Goal: Transaction & Acquisition: Purchase product/service

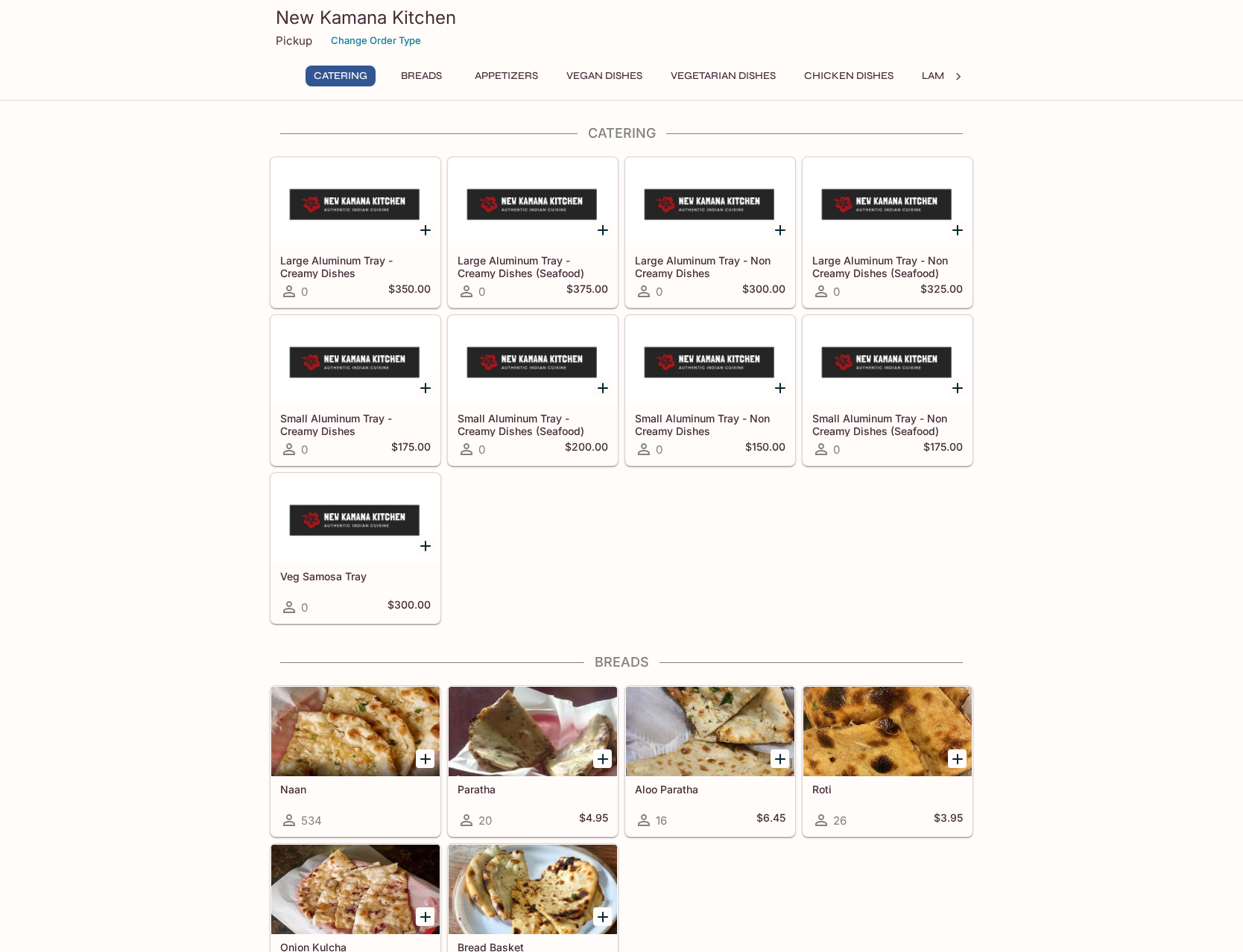
scroll to position [380, 0]
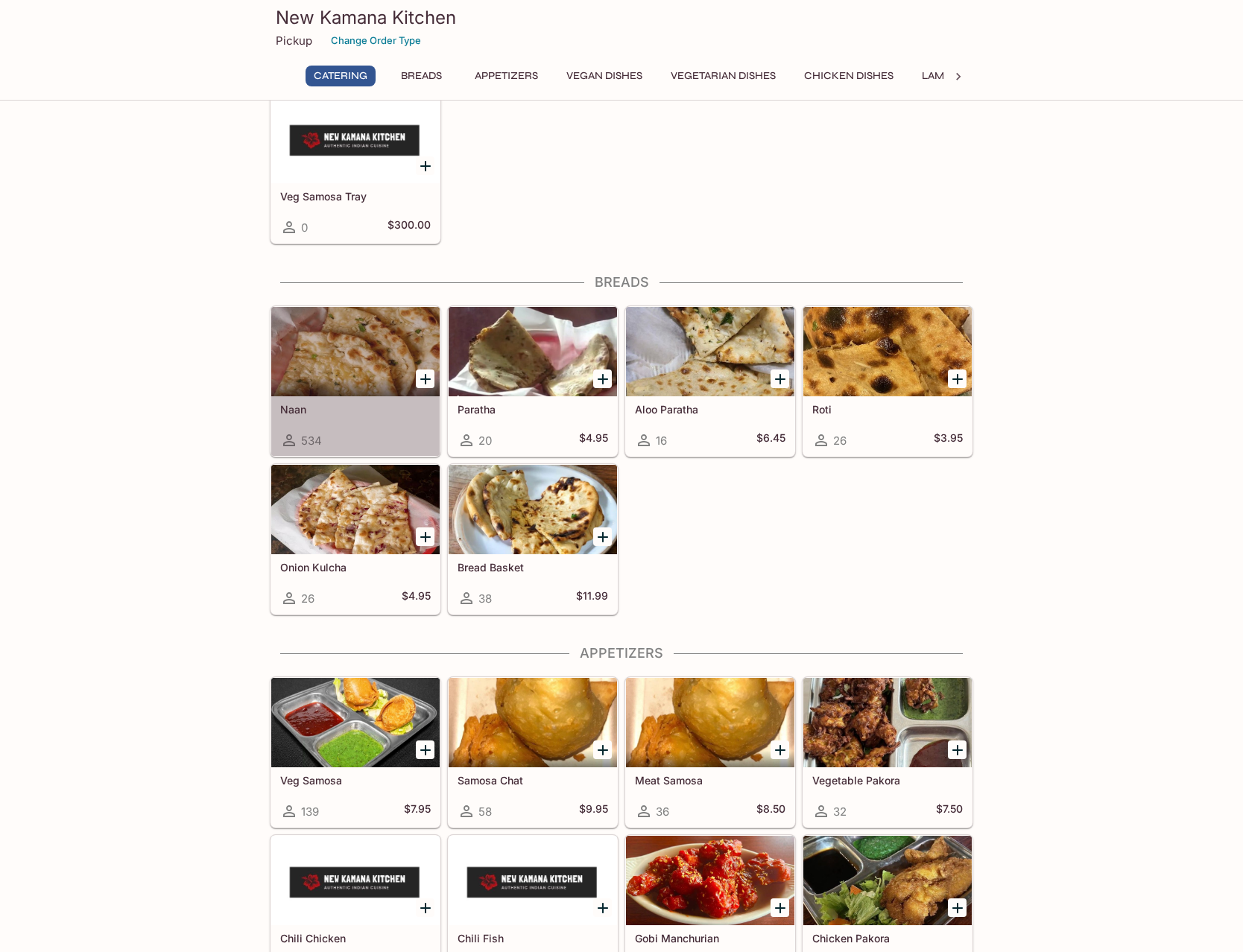
click at [367, 375] on div at bounding box center [355, 351] width 168 height 89
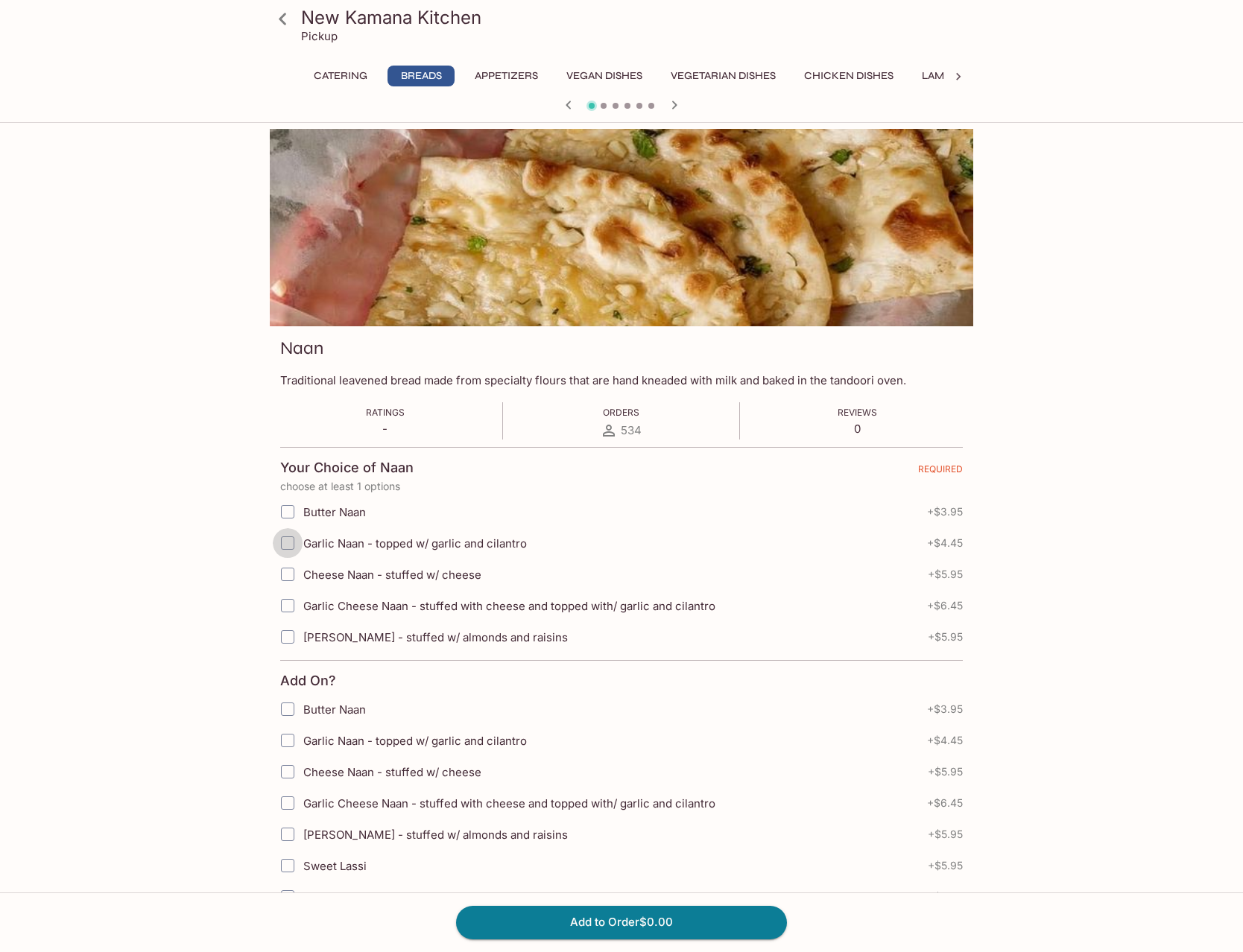
click at [292, 544] on input "Garlic Naan - topped w/ garlic and cilantro" at bounding box center [288, 543] width 30 height 30
checkbox input "true"
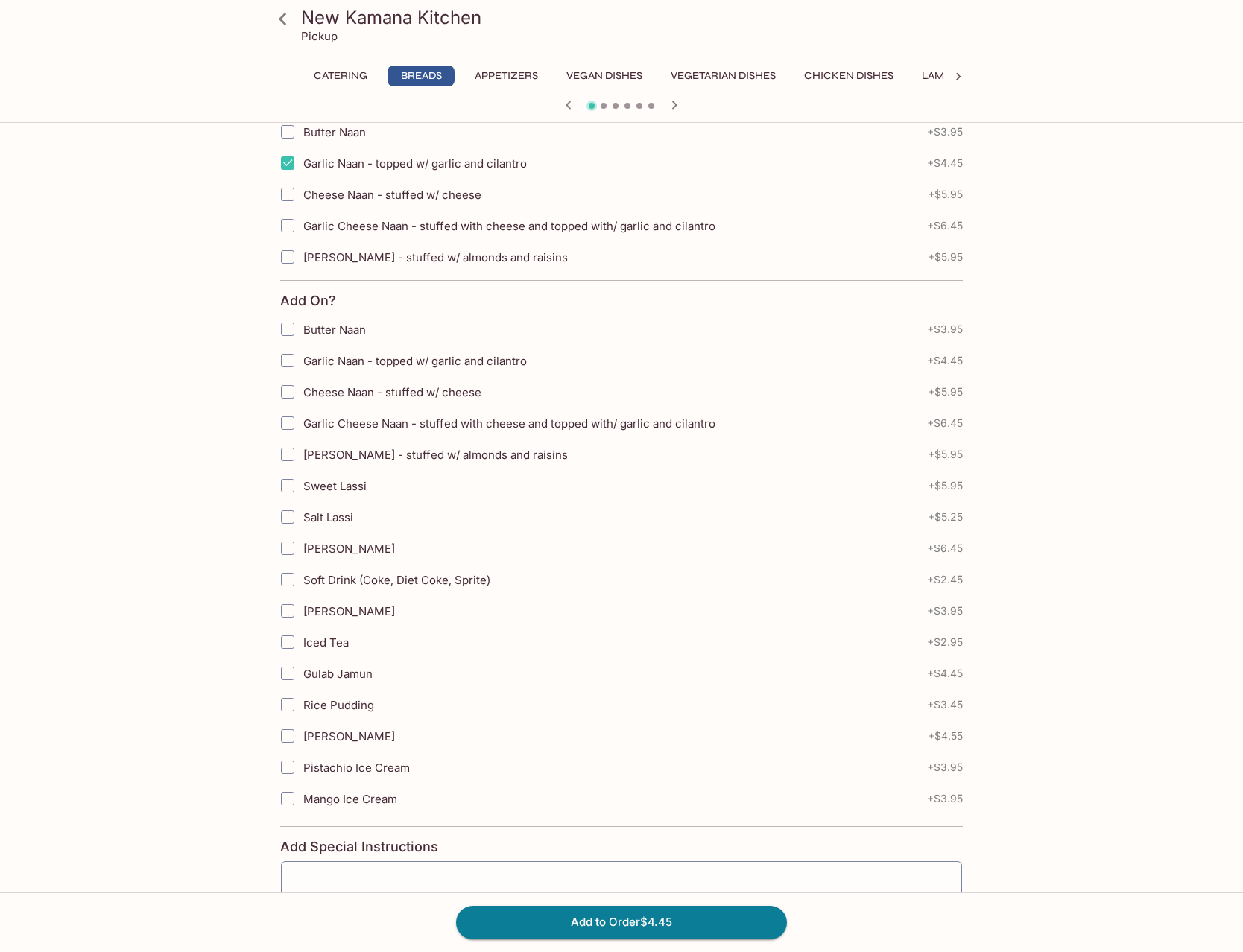
scroll to position [510, 0]
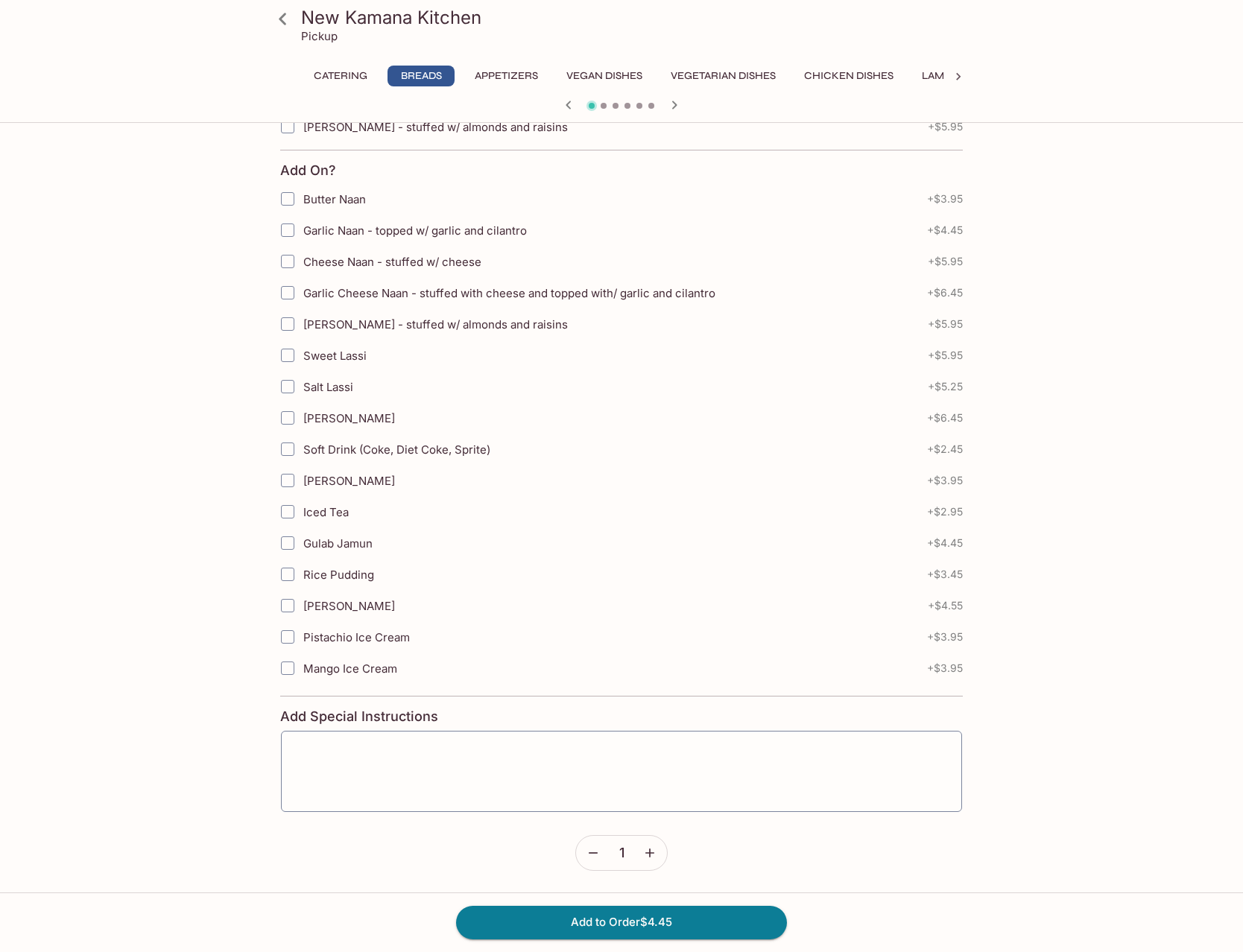
click at [647, 855] on icon "button" at bounding box center [650, 853] width 9 height 9
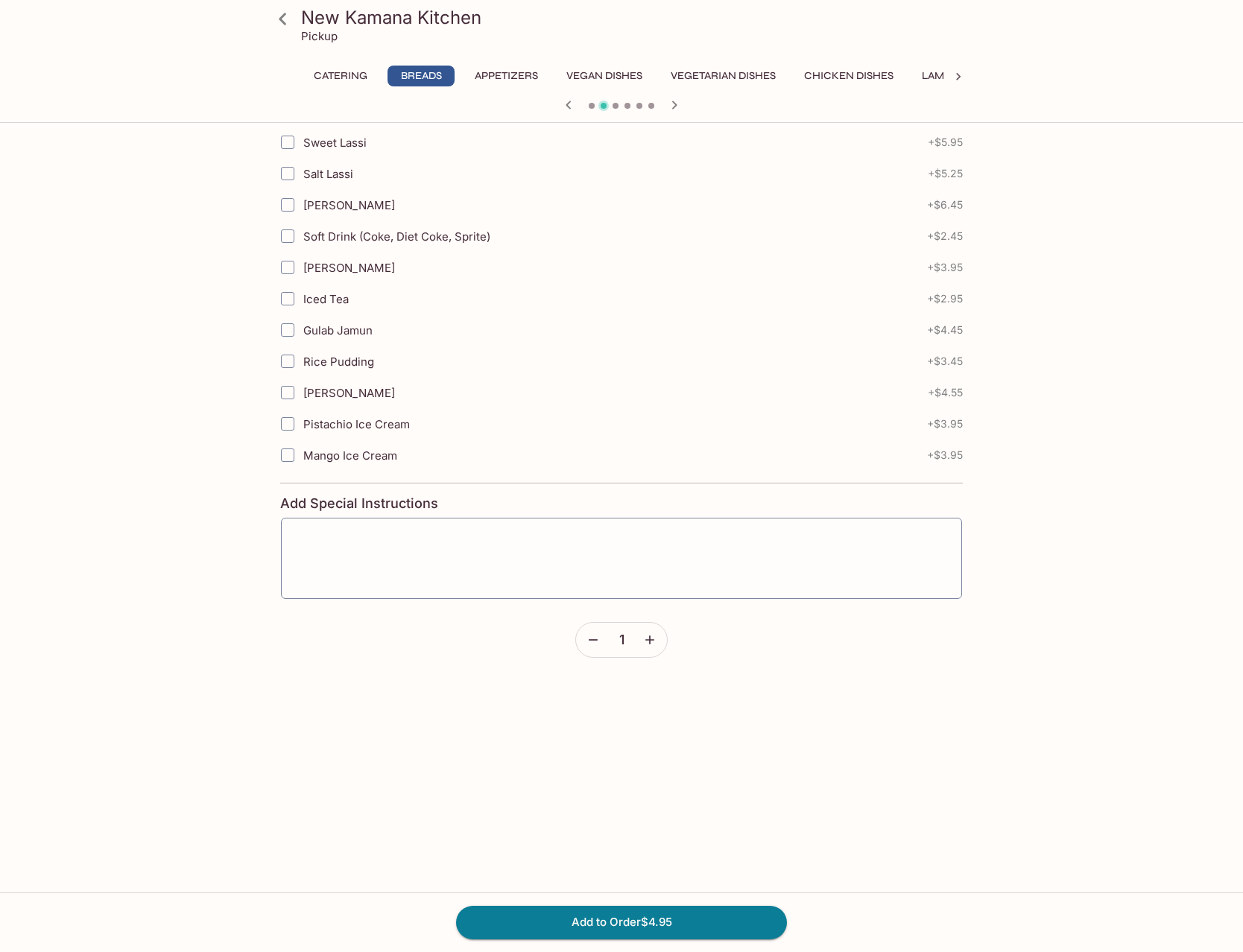
click at [652, 649] on button "button" at bounding box center [649, 640] width 34 height 34
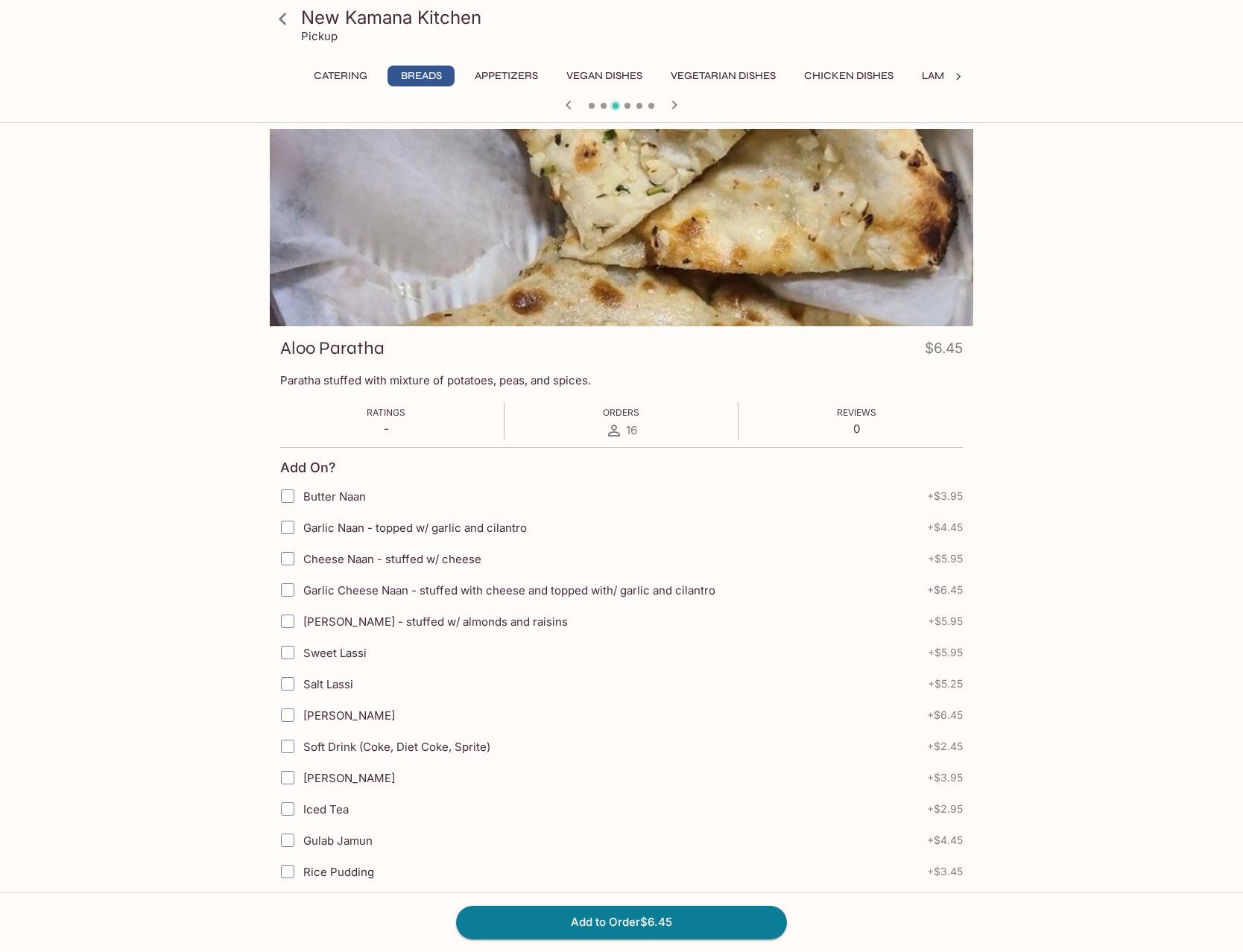
scroll to position [297, 0]
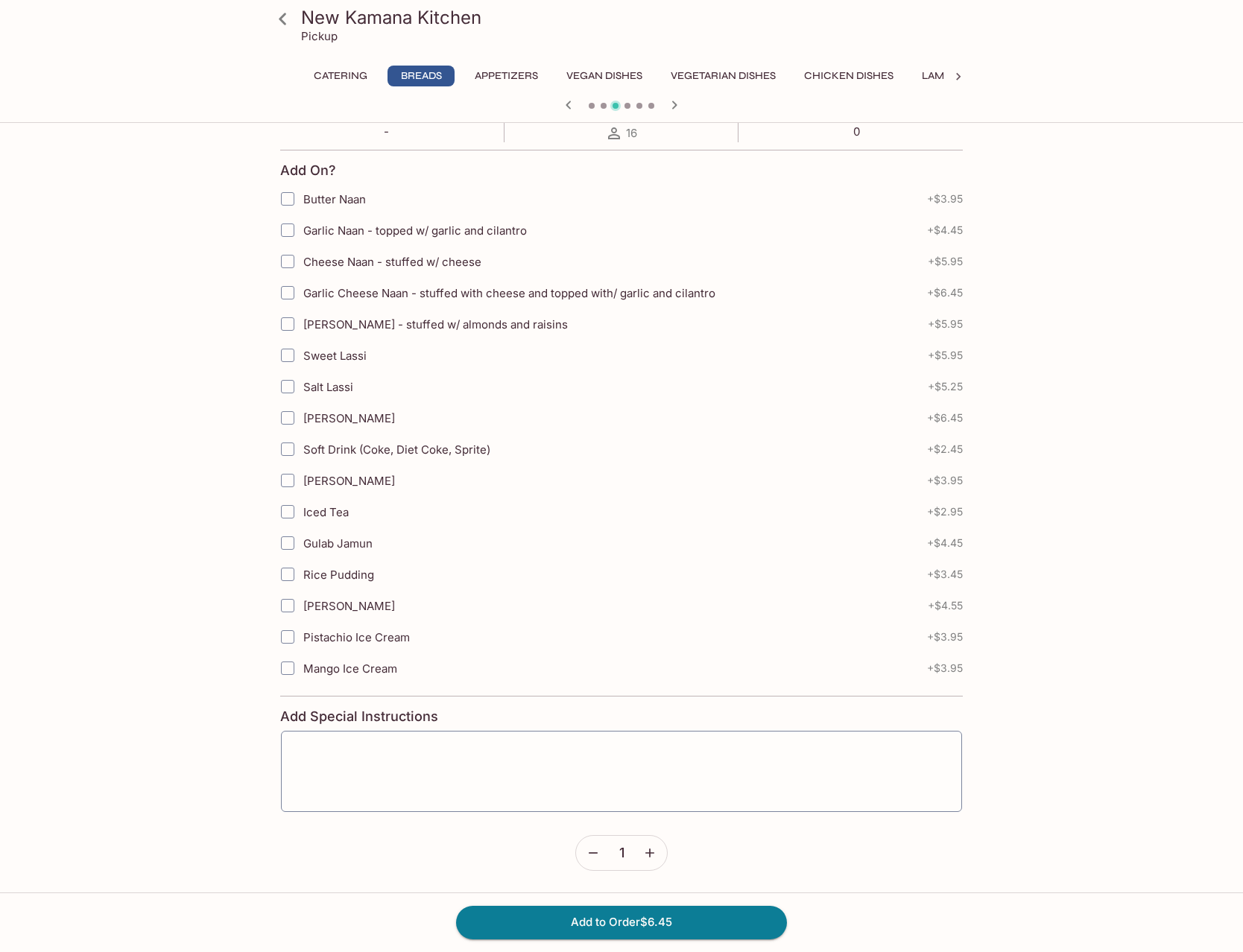
click at [568, 96] on icon "button" at bounding box center [568, 105] width 18 height 18
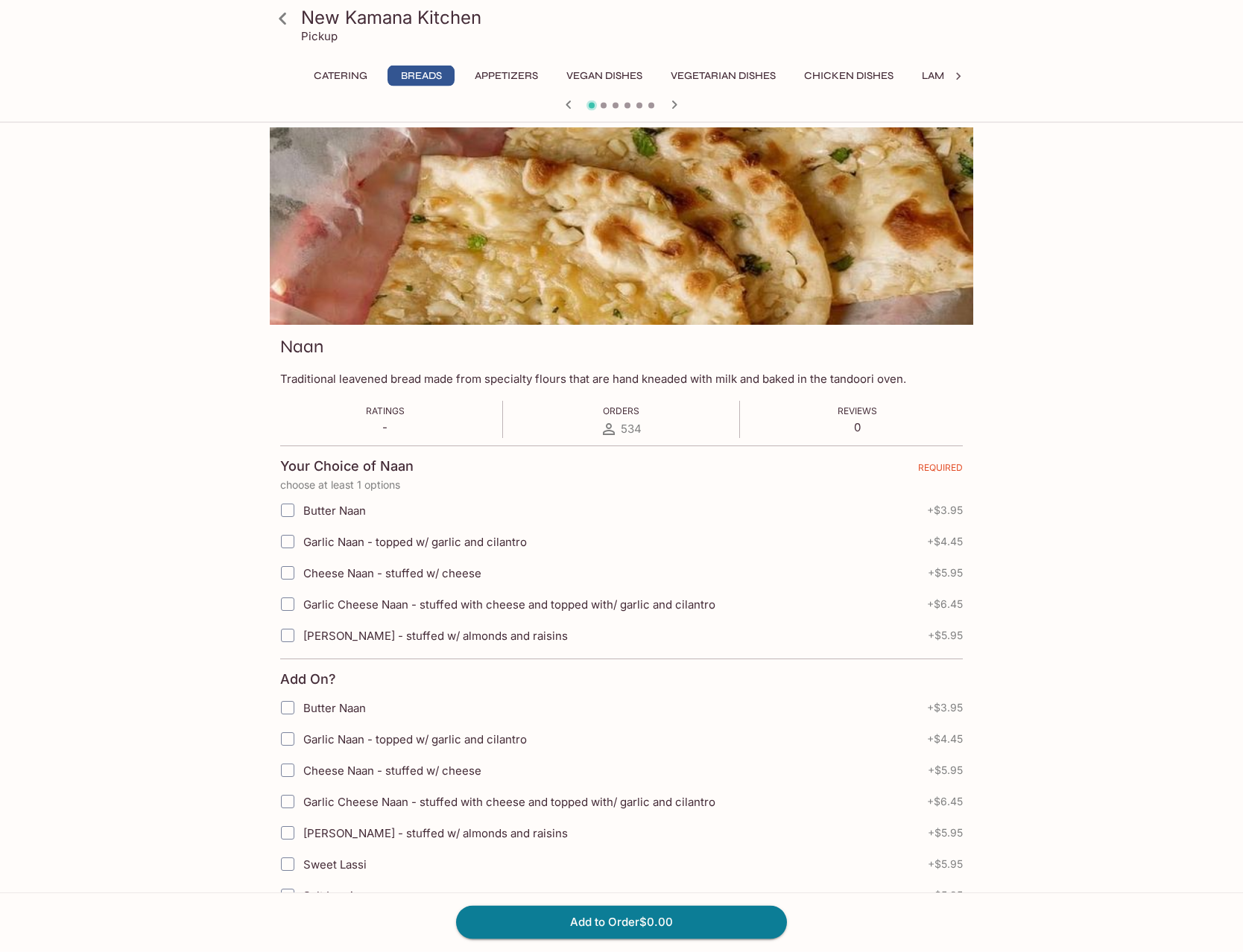
scroll to position [0, 0]
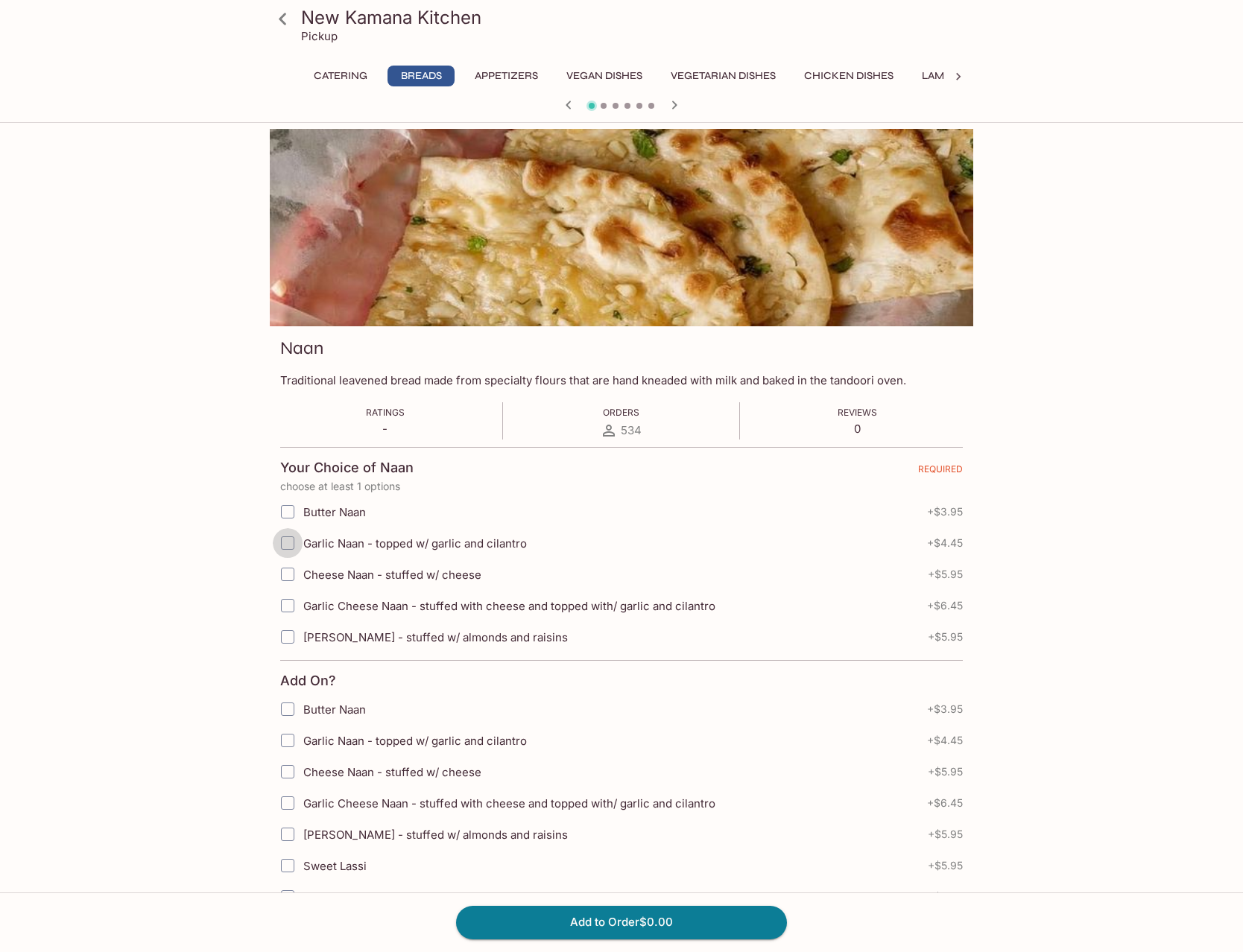
click at [288, 542] on input "Garlic Naan - topped w/ garlic and cilantro" at bounding box center [288, 543] width 30 height 30
checkbox input "true"
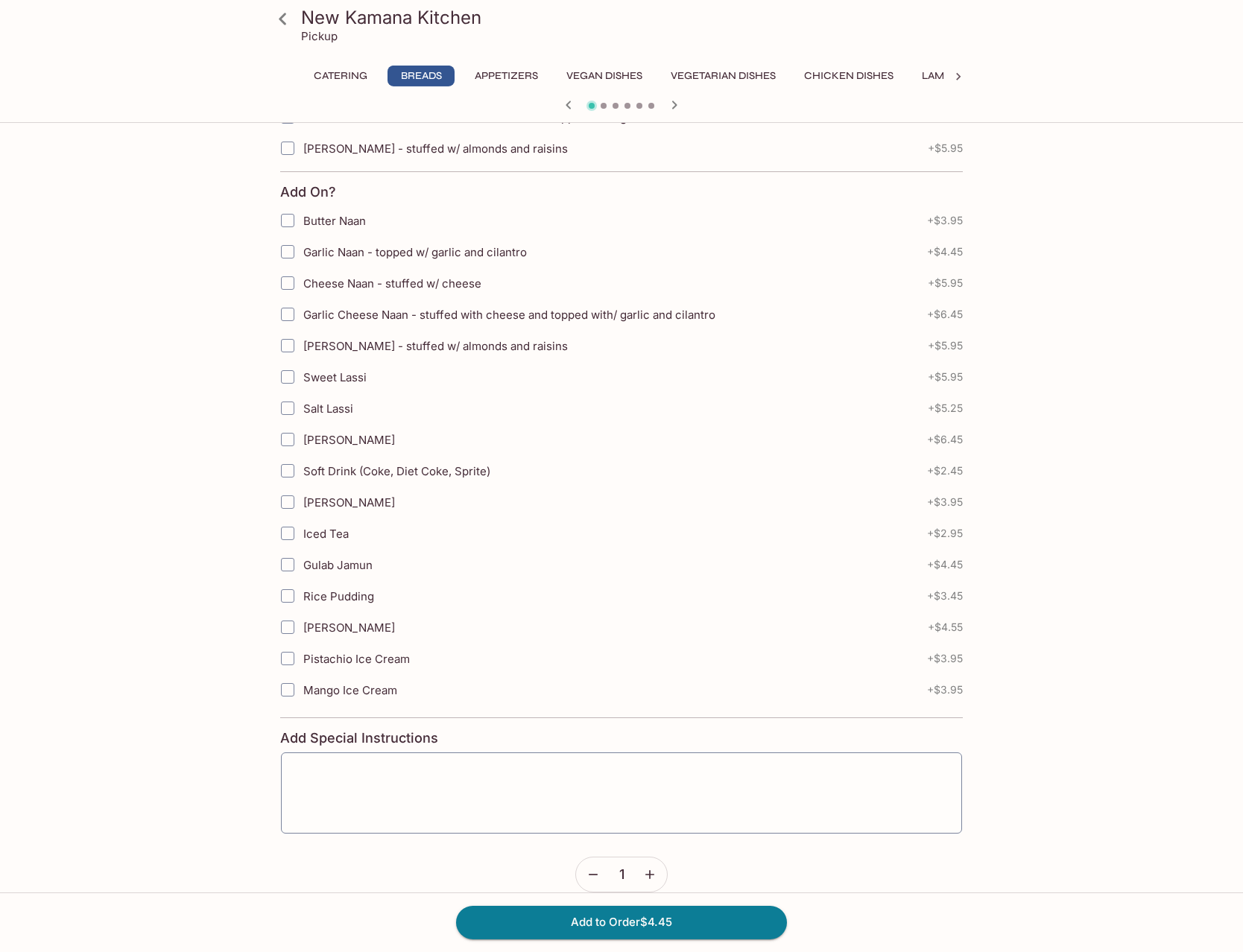
scroll to position [510, 0]
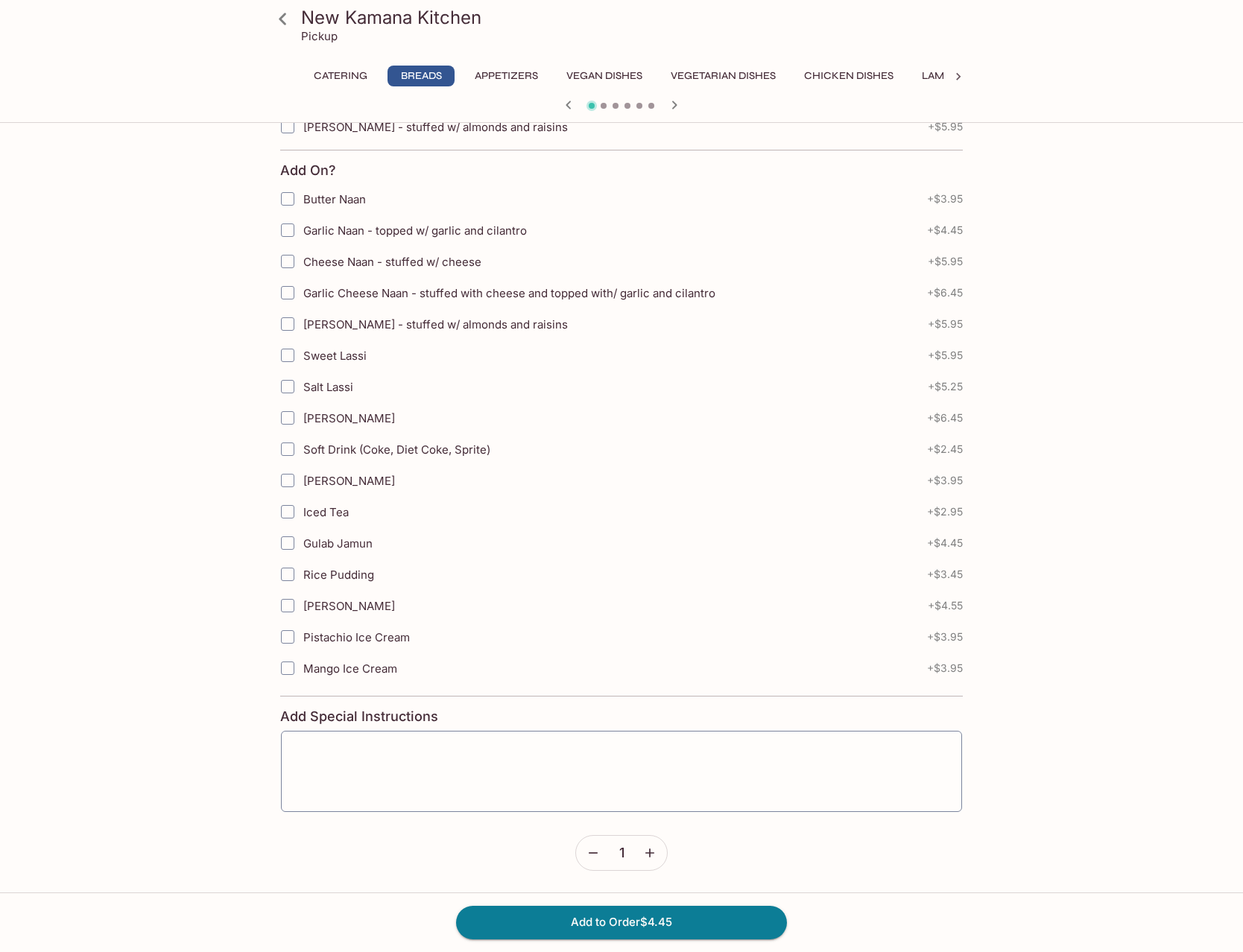
click at [649, 848] on icon "button" at bounding box center [650, 853] width 15 height 15
click at [654, 852] on icon "button" at bounding box center [650, 853] width 15 height 15
click at [676, 925] on button "Add to Order $13.35" at bounding box center [621, 922] width 331 height 33
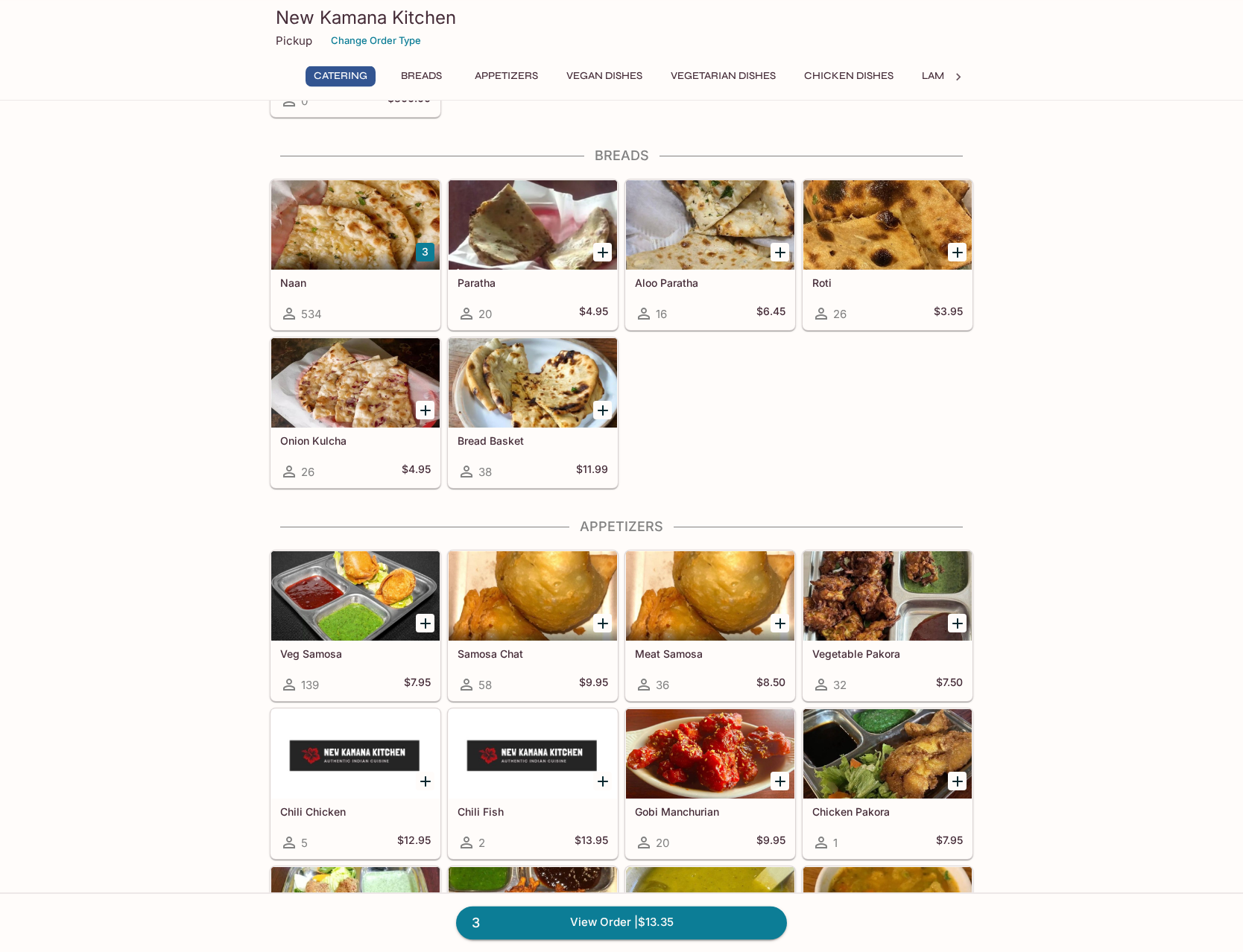
scroll to position [380, 0]
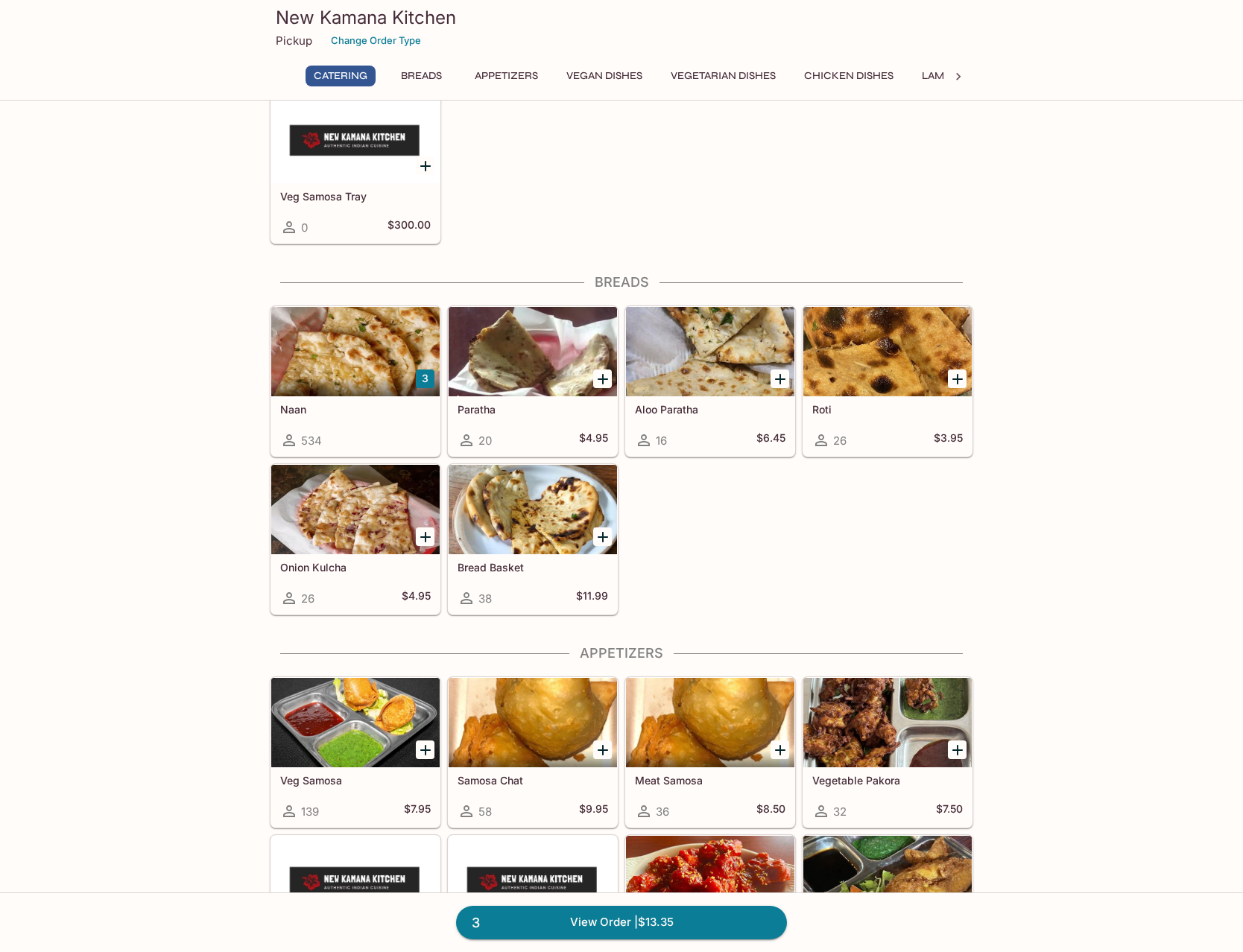
click at [522, 370] on div at bounding box center [532, 351] width 168 height 89
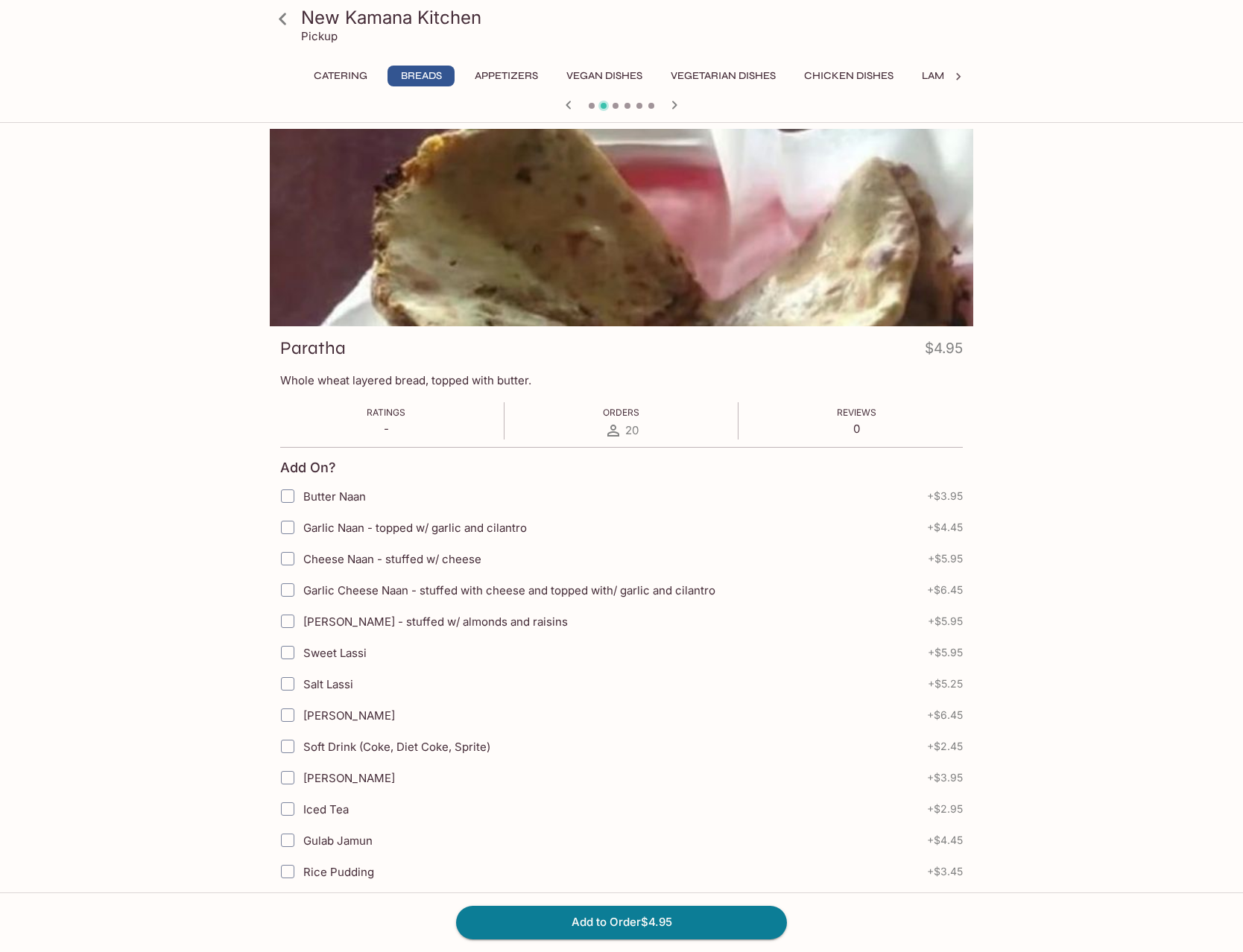
scroll to position [203, 0]
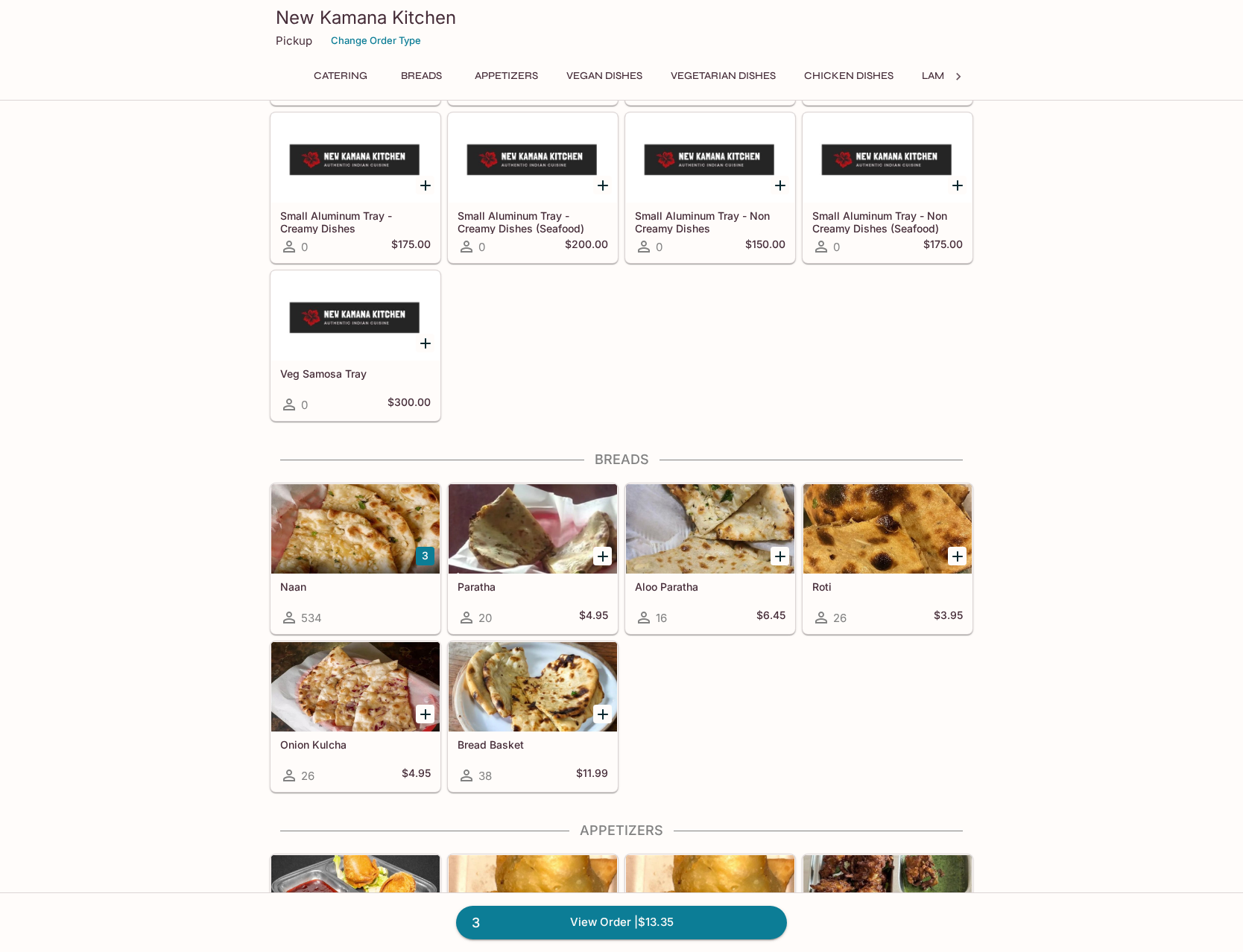
click at [340, 695] on div at bounding box center [355, 687] width 168 height 89
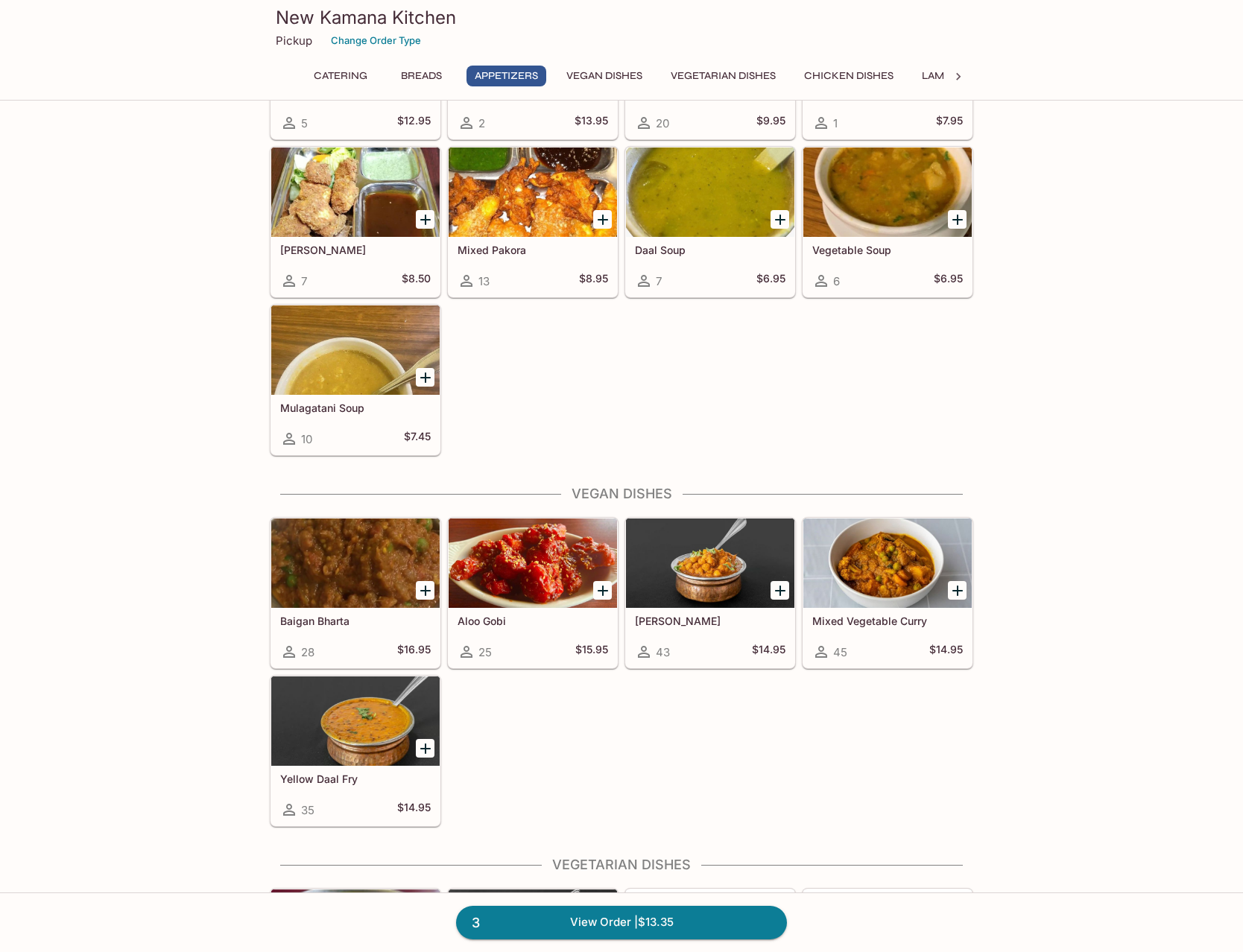
scroll to position [1342, 0]
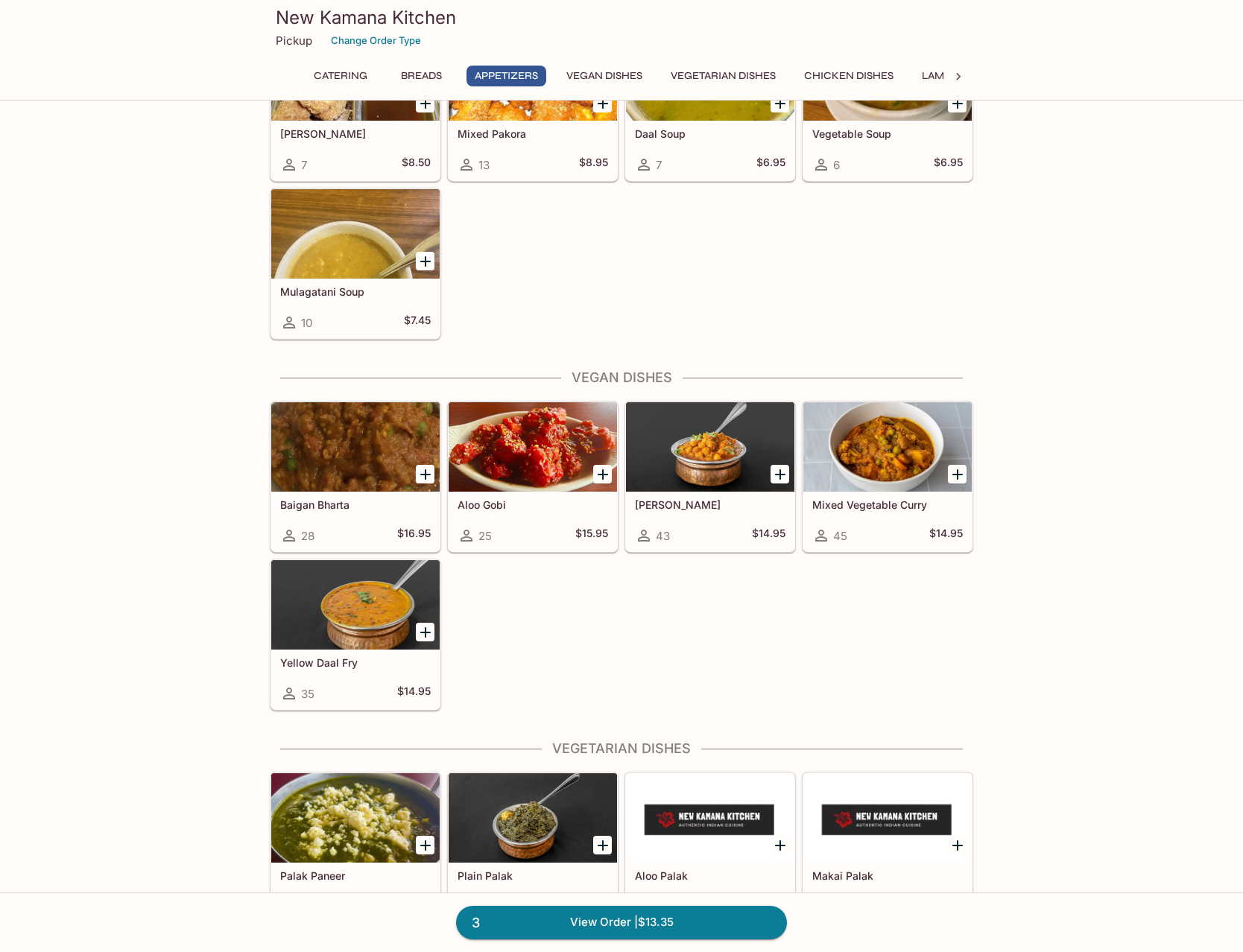
click at [599, 476] on icon "Add Aloo Gobi" at bounding box center [603, 475] width 18 height 18
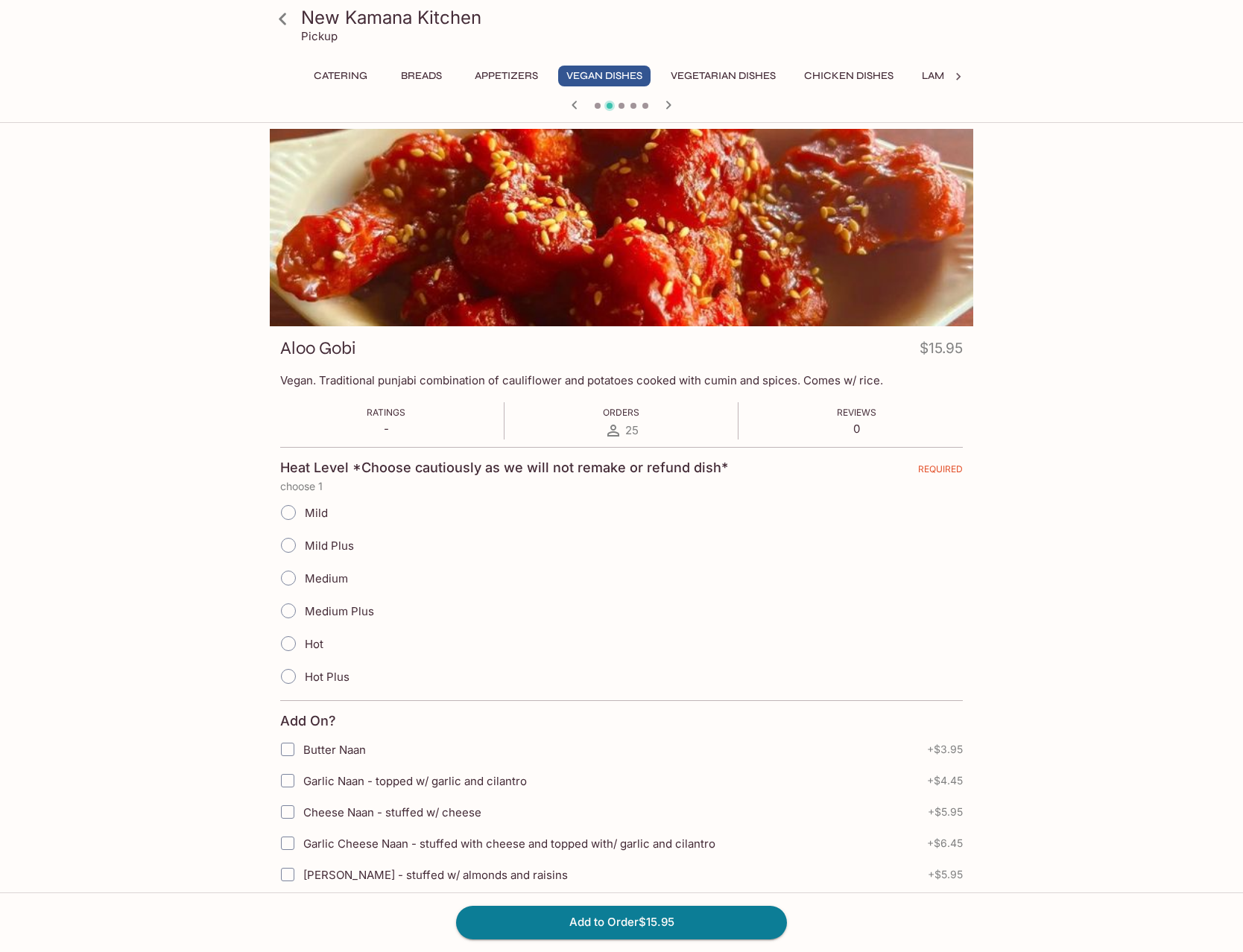
click at [333, 547] on span "Mild Plus" at bounding box center [329, 545] width 49 height 14
click at [304, 547] on input "Mild Plus" at bounding box center [288, 545] width 31 height 31
radio input "true"
click at [702, 917] on button "Add to Order $15.95" at bounding box center [621, 922] width 331 height 33
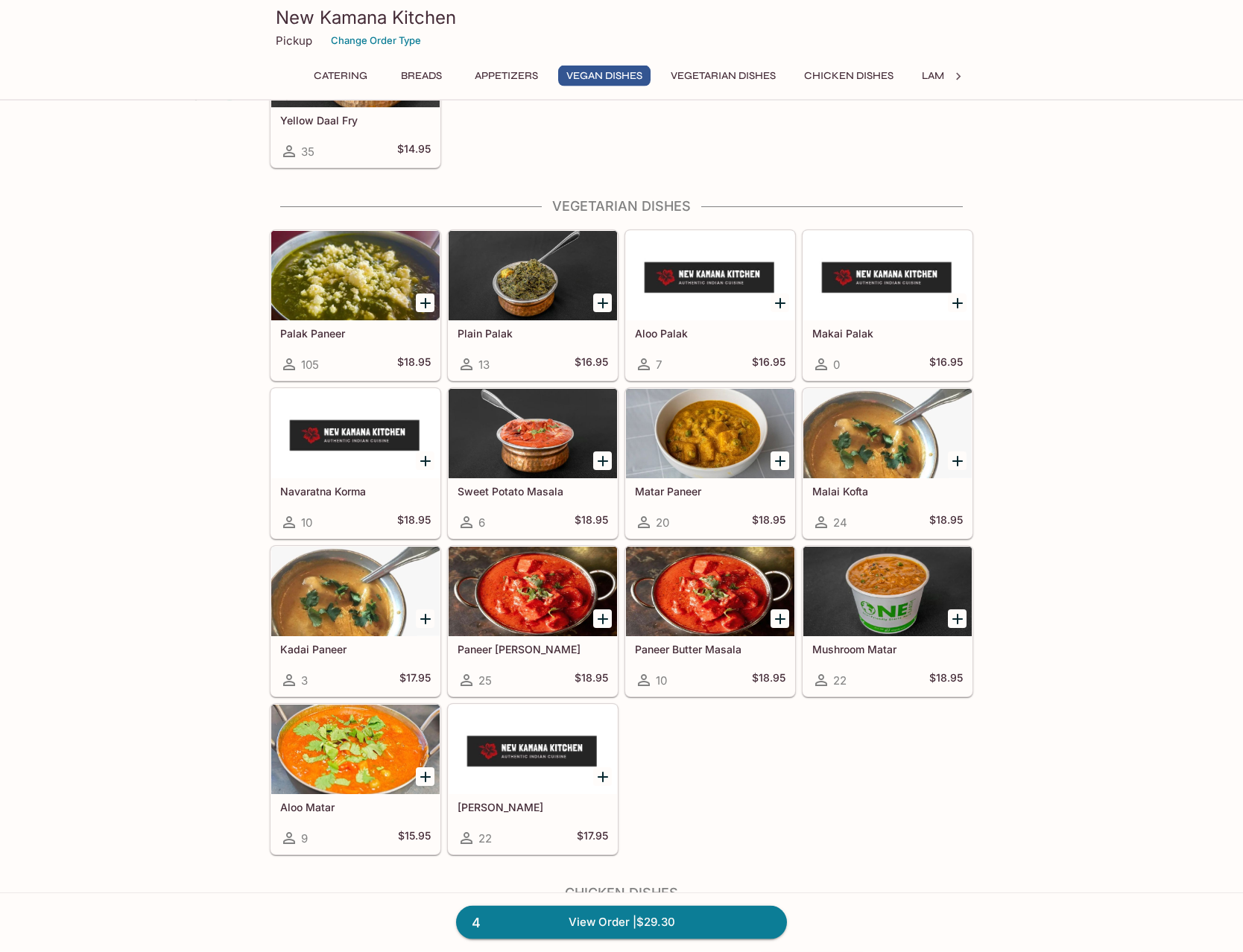
scroll to position [1900, 0]
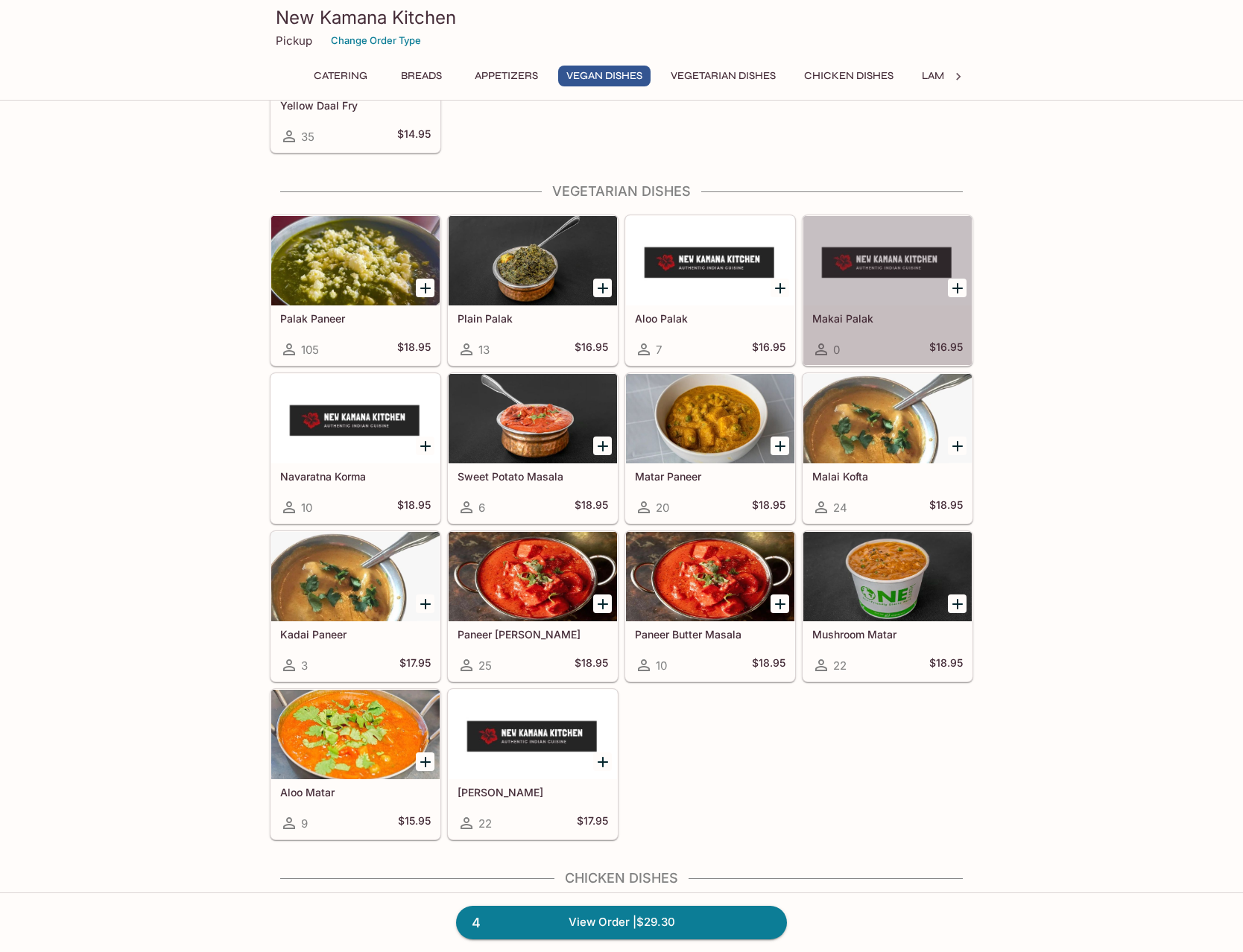
click at [868, 323] on h5 "Makai Palak" at bounding box center [888, 318] width 151 height 12
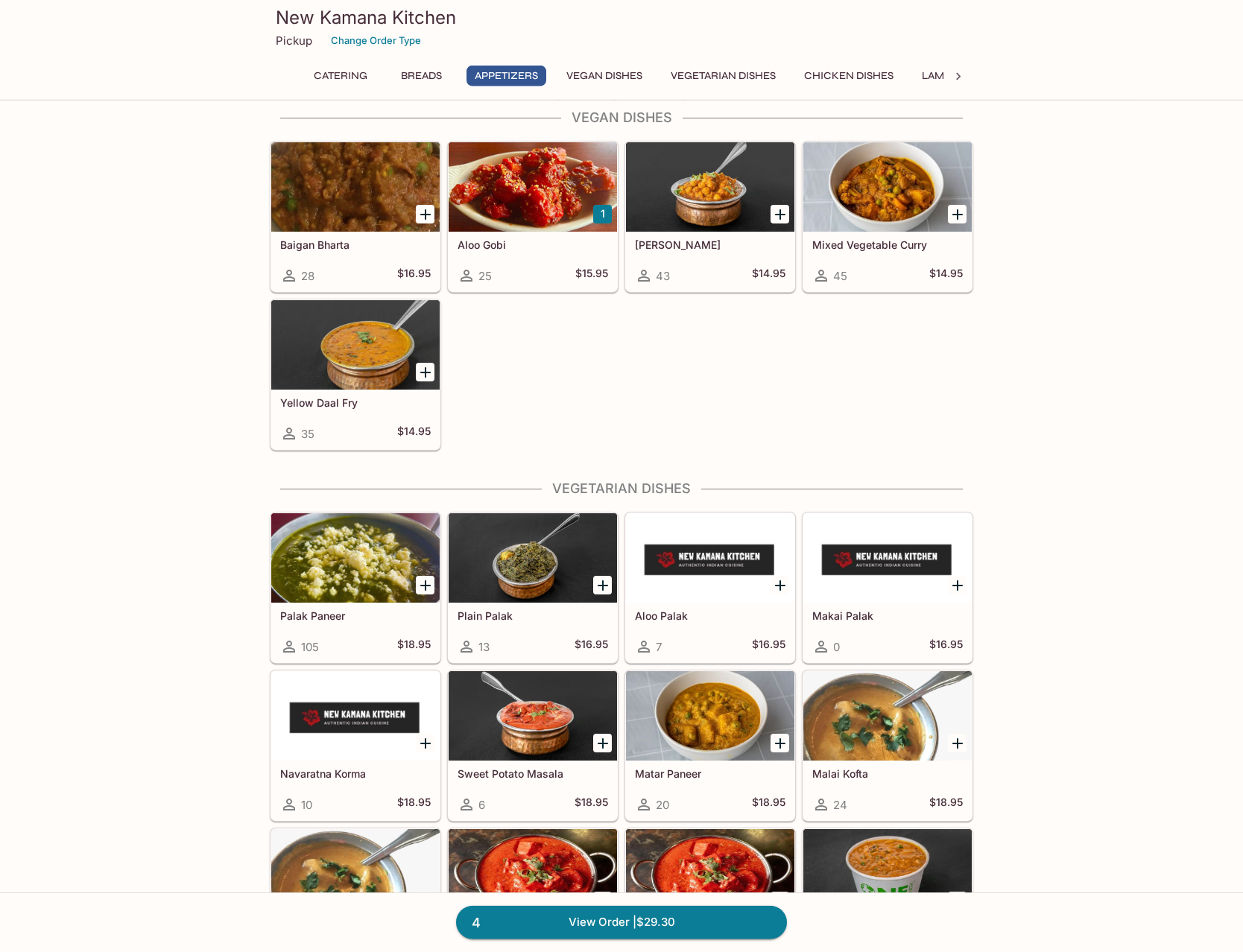
scroll to position [1723, 0]
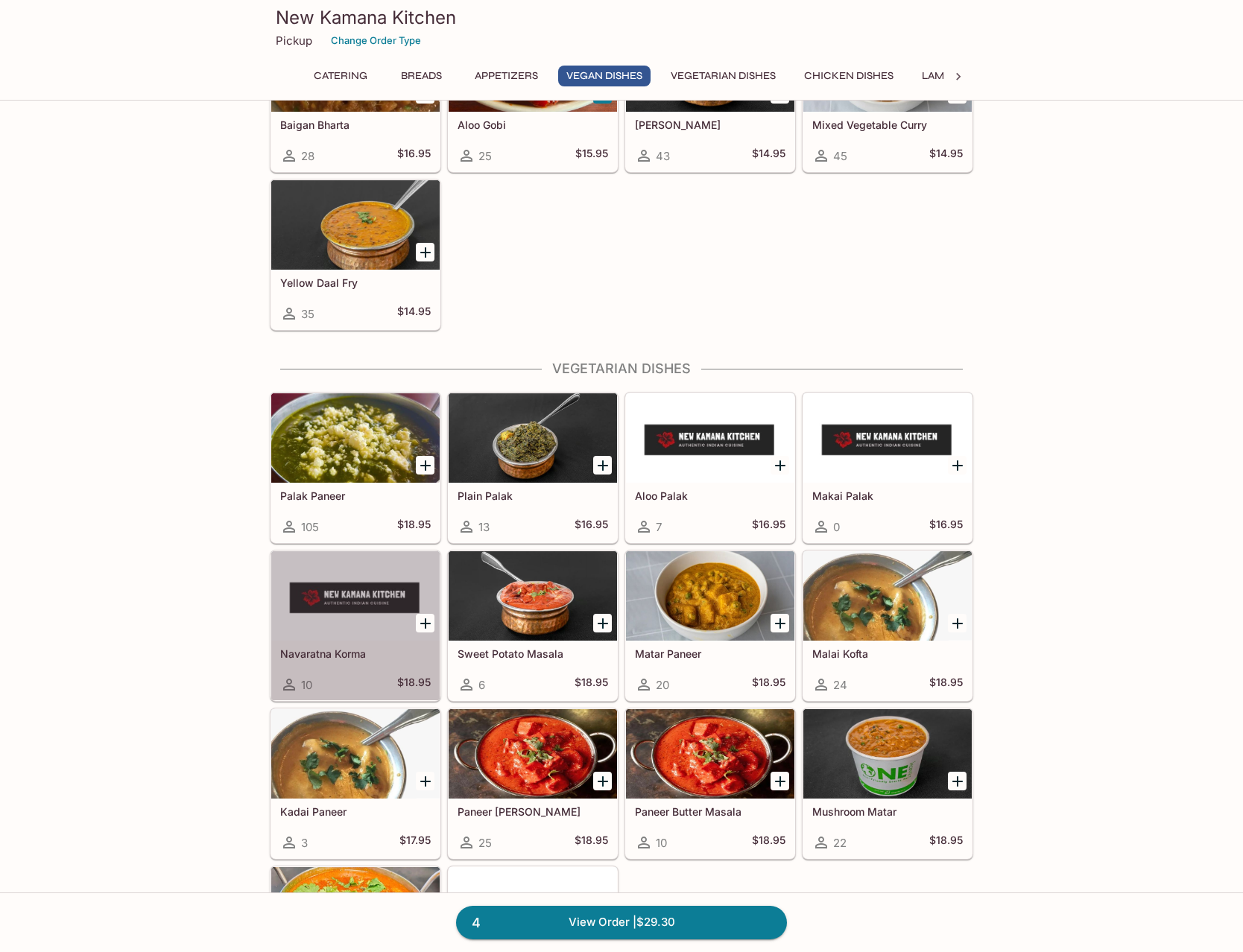
click at [336, 610] on div at bounding box center [355, 596] width 168 height 89
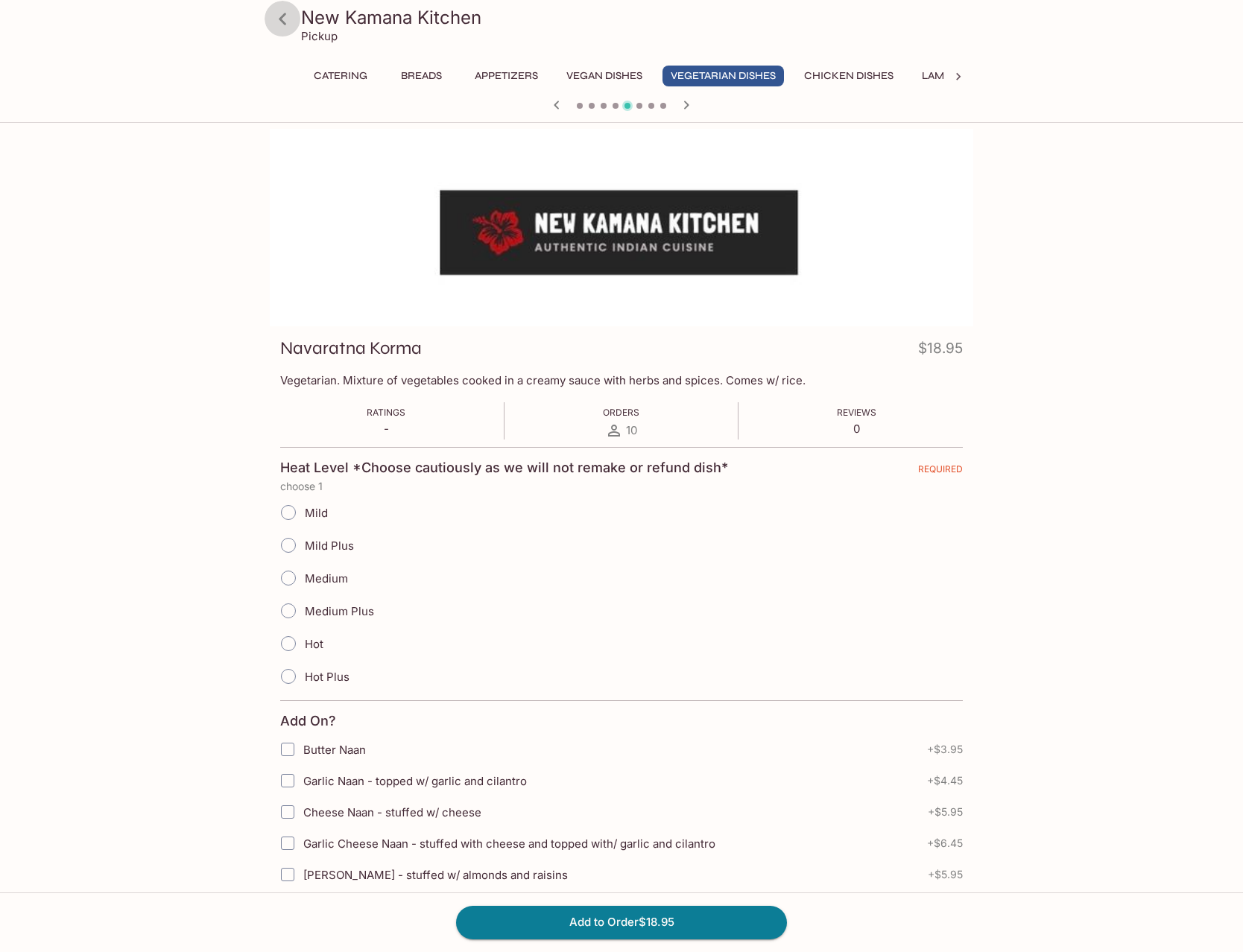
click at [278, 18] on icon at bounding box center [282, 18] width 26 height 26
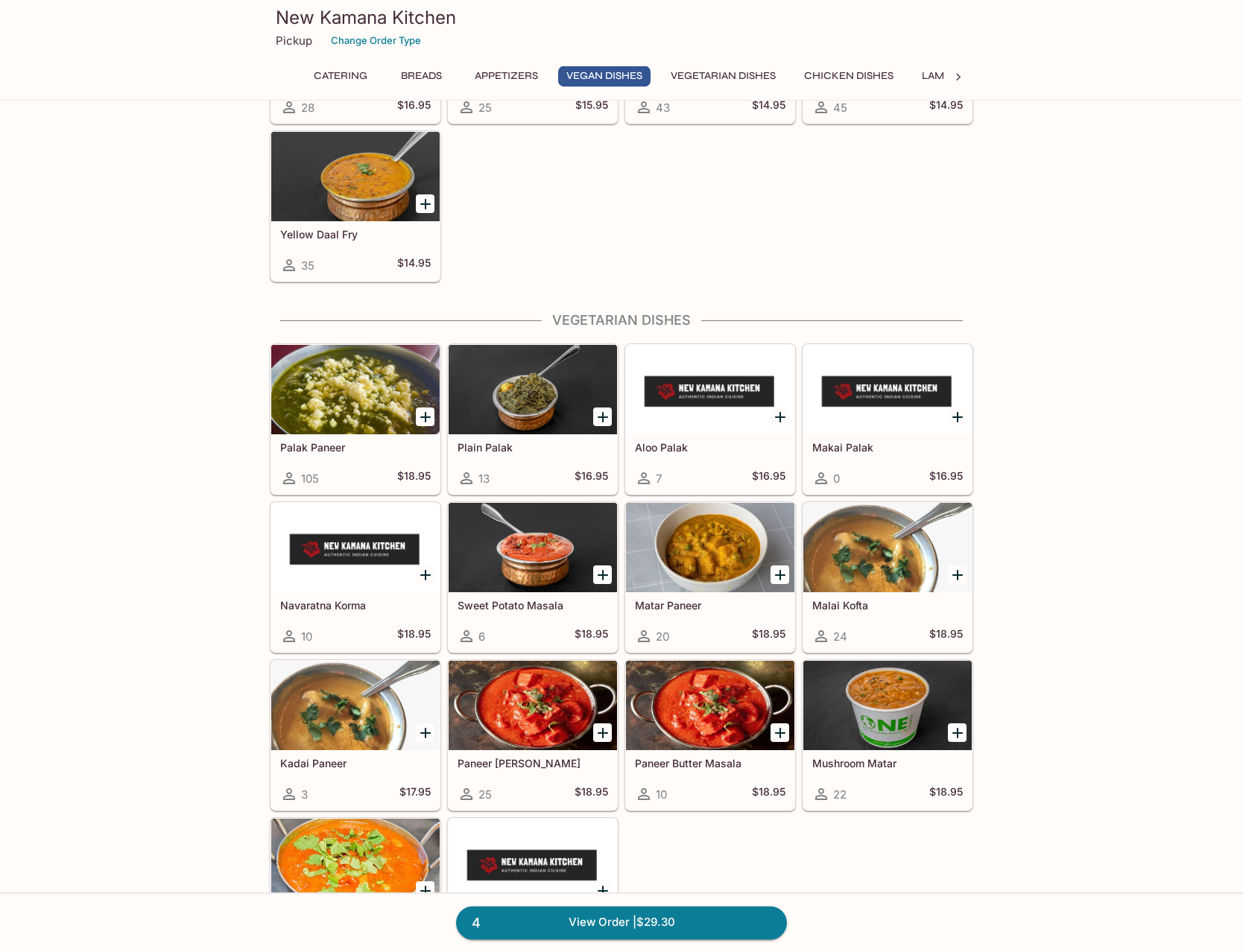
scroll to position [1900, 0]
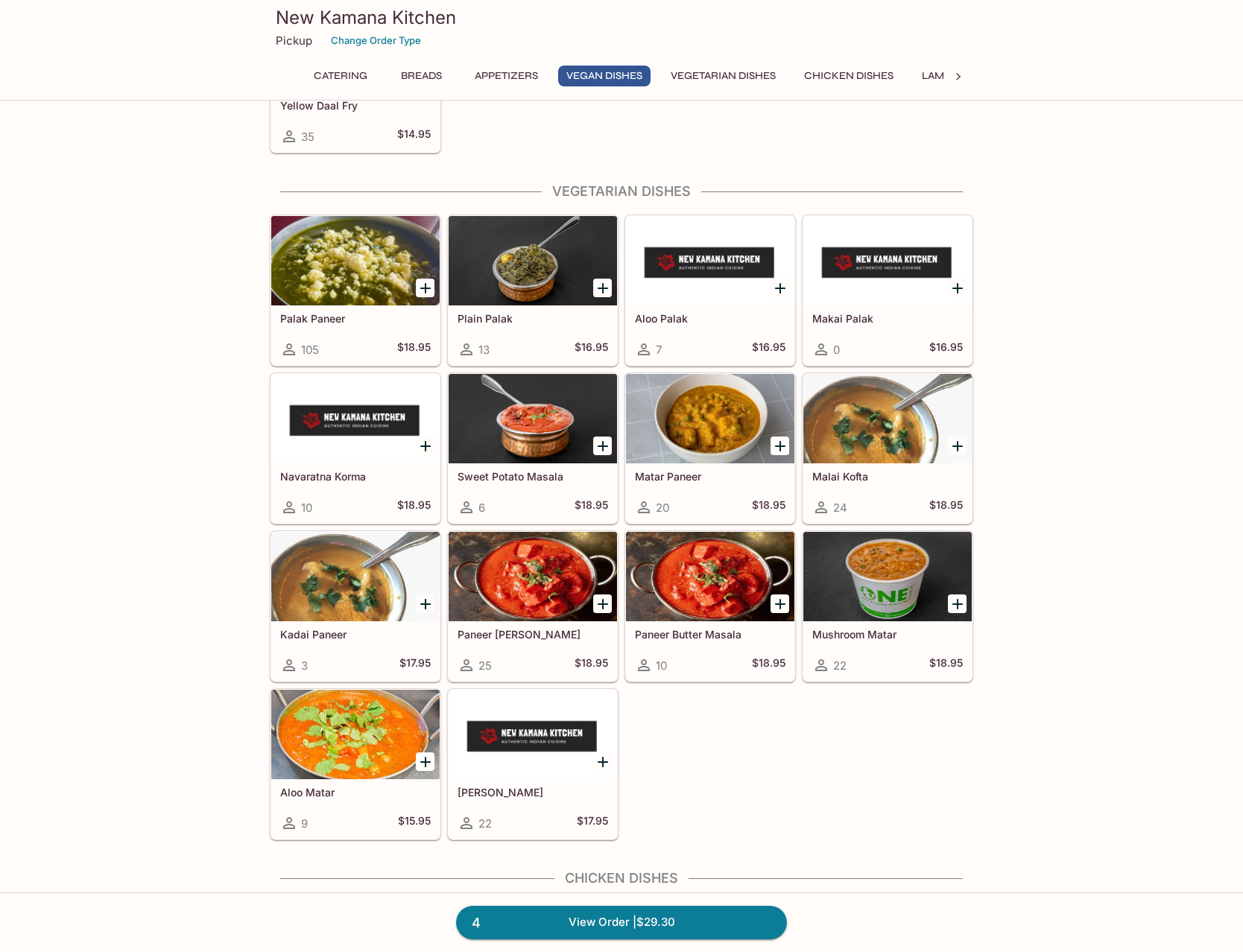
click at [899, 433] on div at bounding box center [887, 418] width 168 height 89
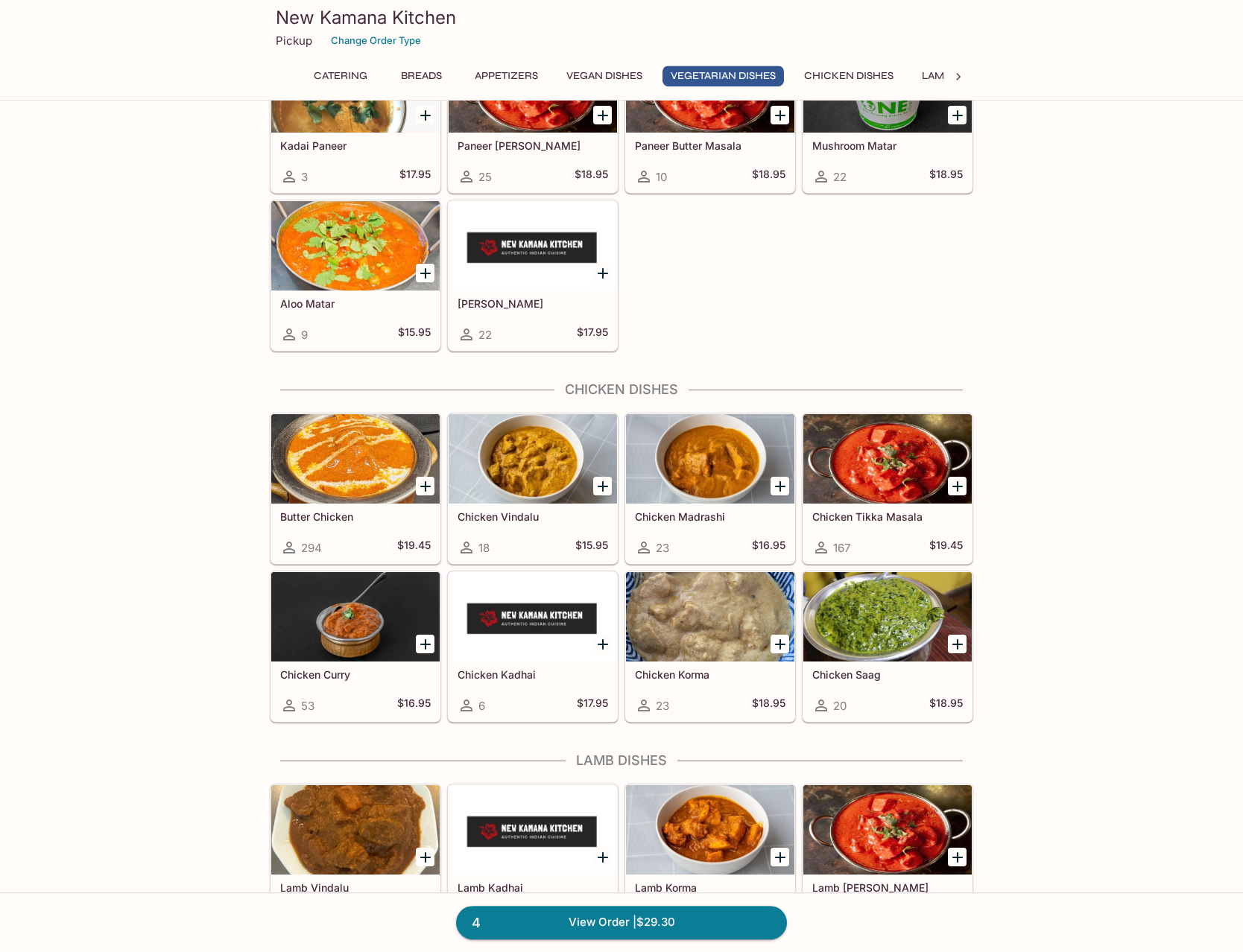
scroll to position [2482, 0]
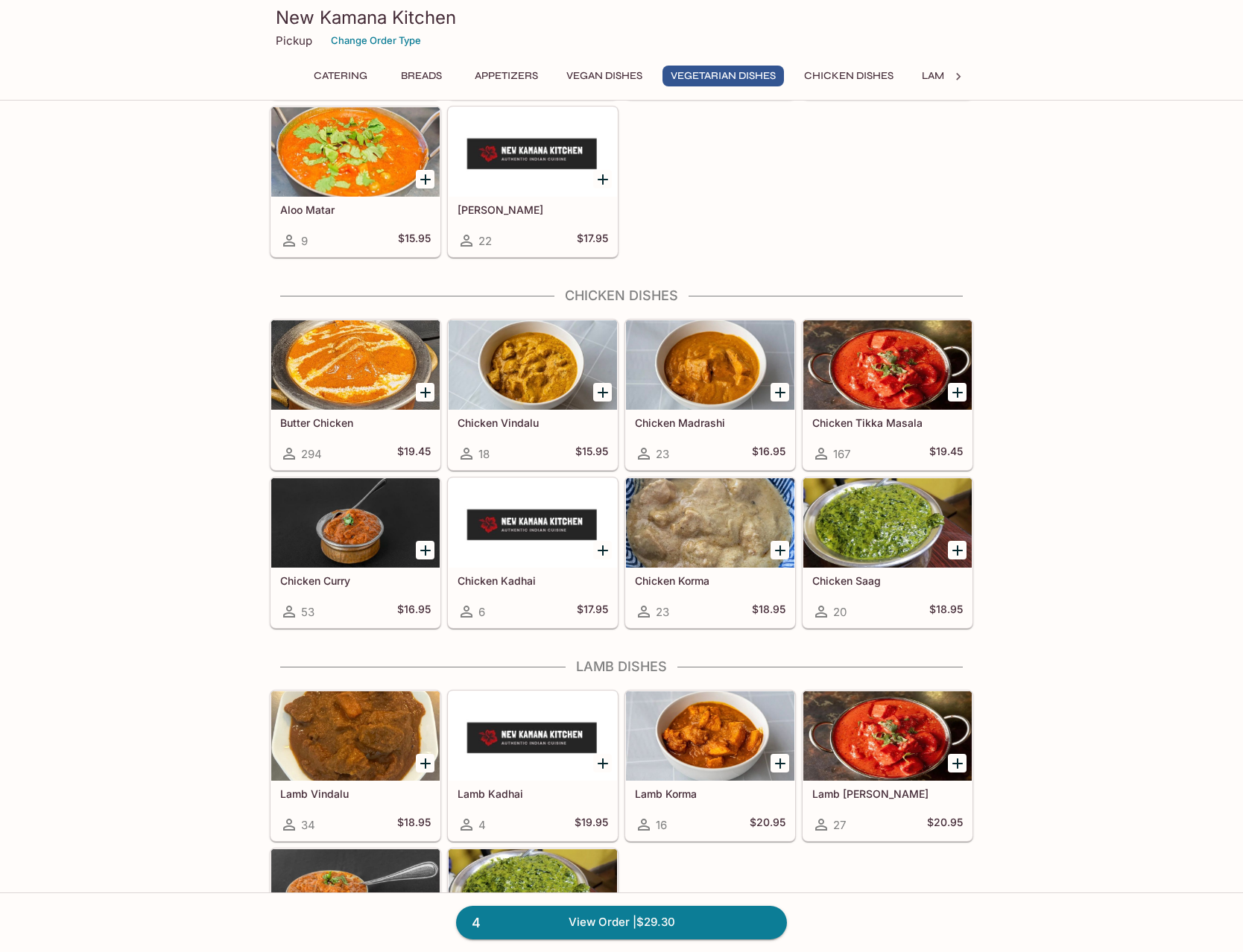
click at [424, 395] on icon "Add Butter Chicken" at bounding box center [426, 393] width 18 height 18
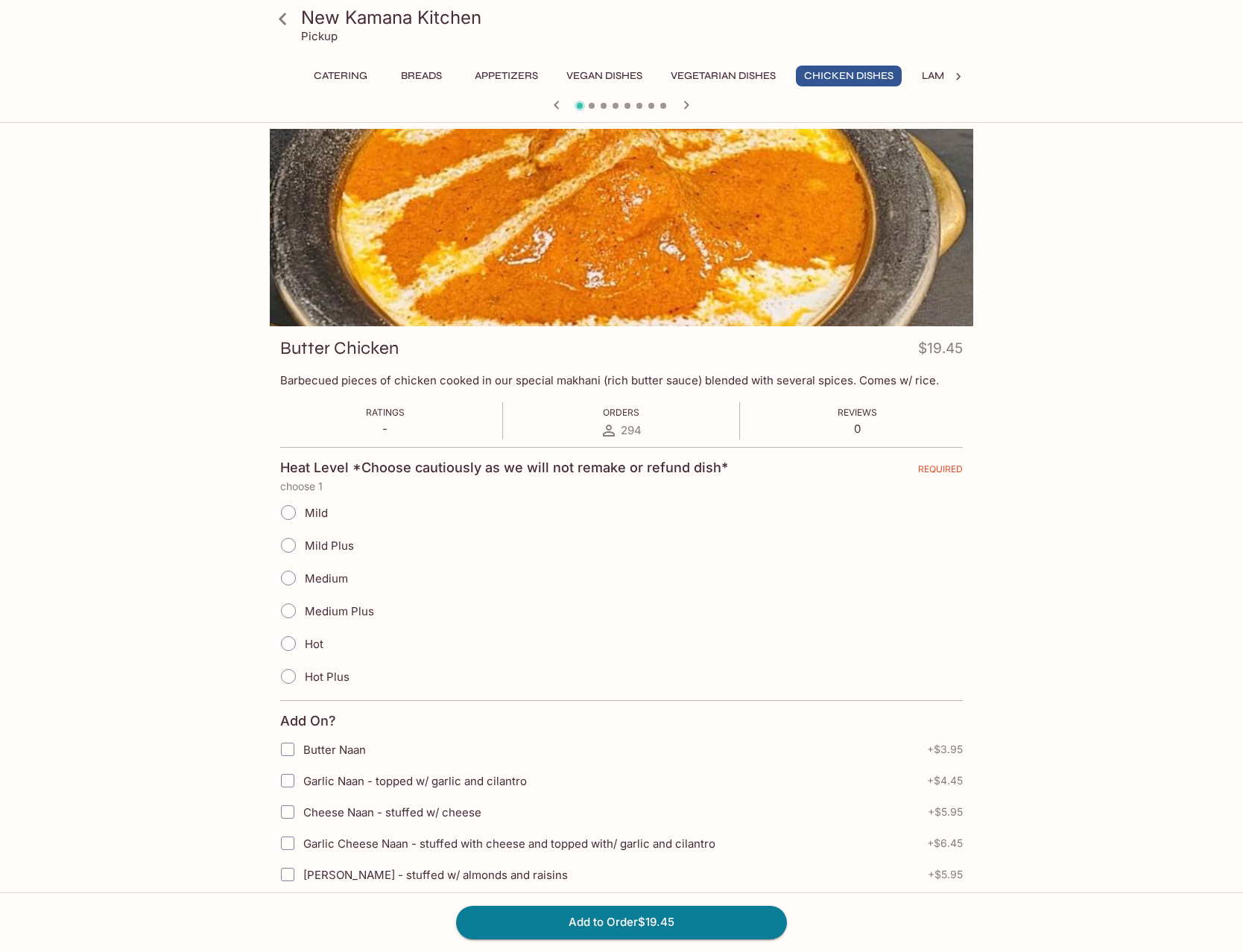
click at [329, 550] on span "Mild Plus" at bounding box center [329, 545] width 49 height 14
click at [304, 550] on input "Mild Plus" at bounding box center [288, 545] width 31 height 31
radio input "true"
click at [685, 923] on button "Add to Order $19.45" at bounding box center [621, 922] width 331 height 33
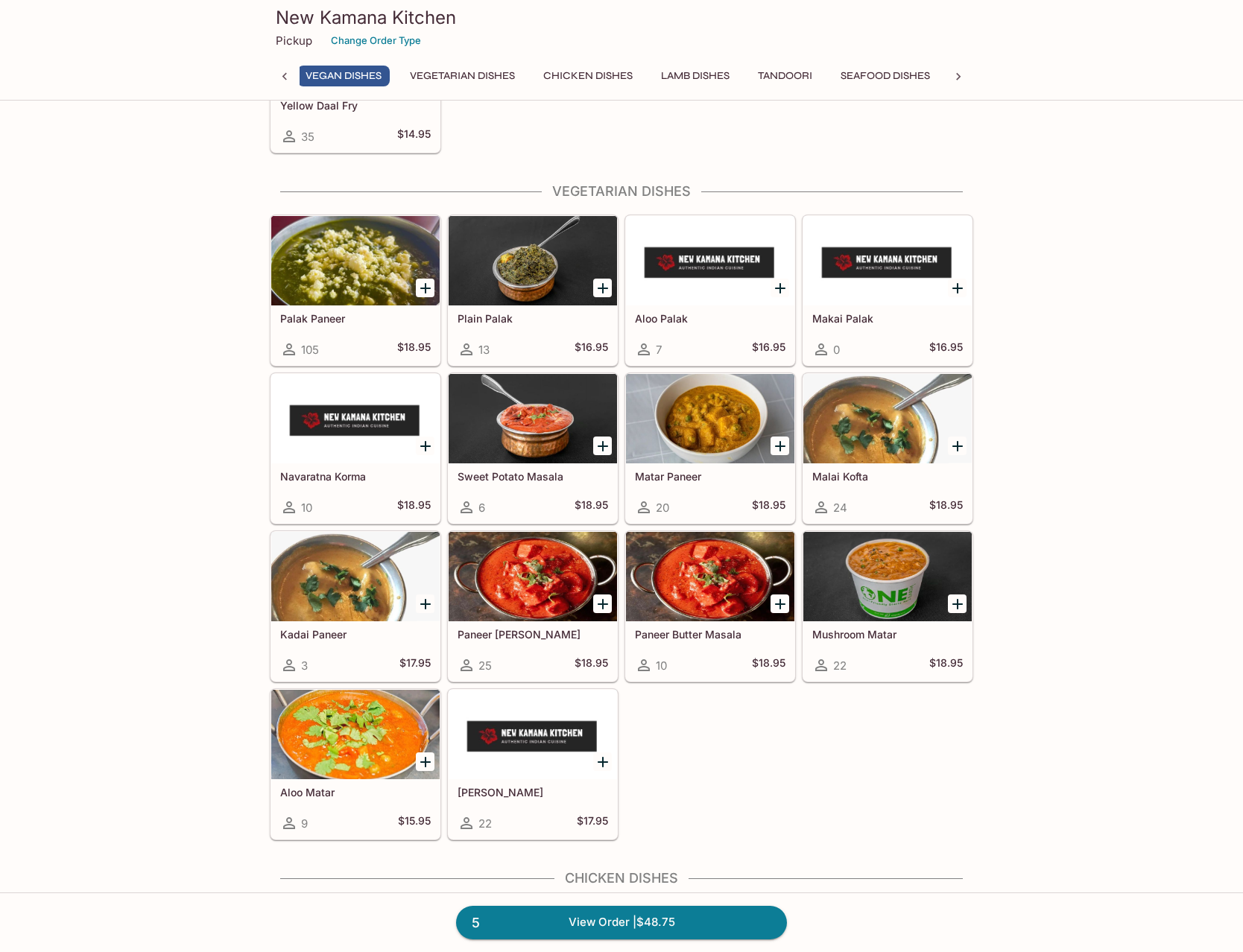
scroll to position [0, 260]
click at [1008, 462] on div "Catering Large Aluminum Tray - Creamy Dishes 0 $350.00 Large Aluminum Tray - Cr…" at bounding box center [622, 896] width 1243 height 5342
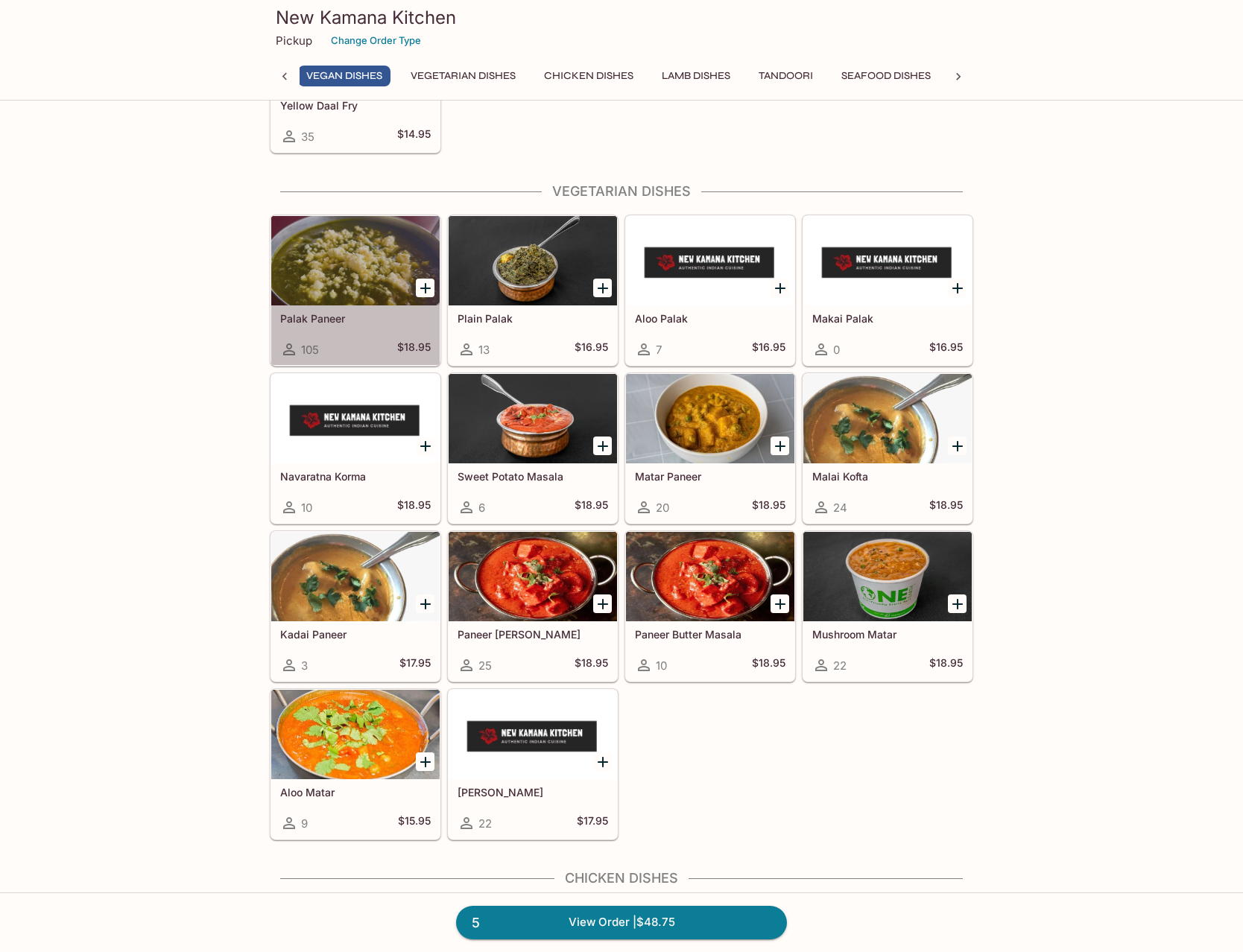
click at [322, 278] on div at bounding box center [355, 261] width 168 height 89
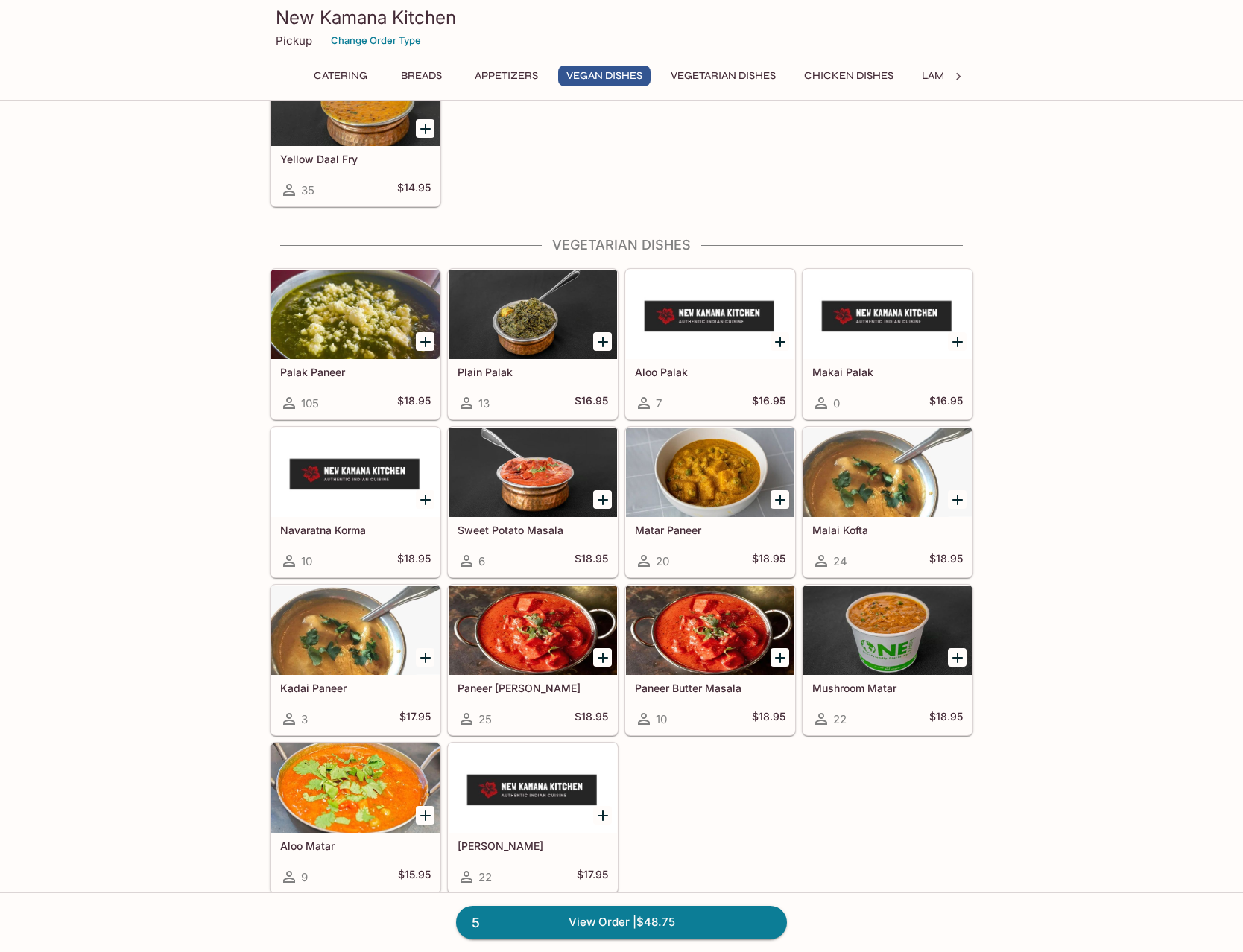
scroll to position [1723, 0]
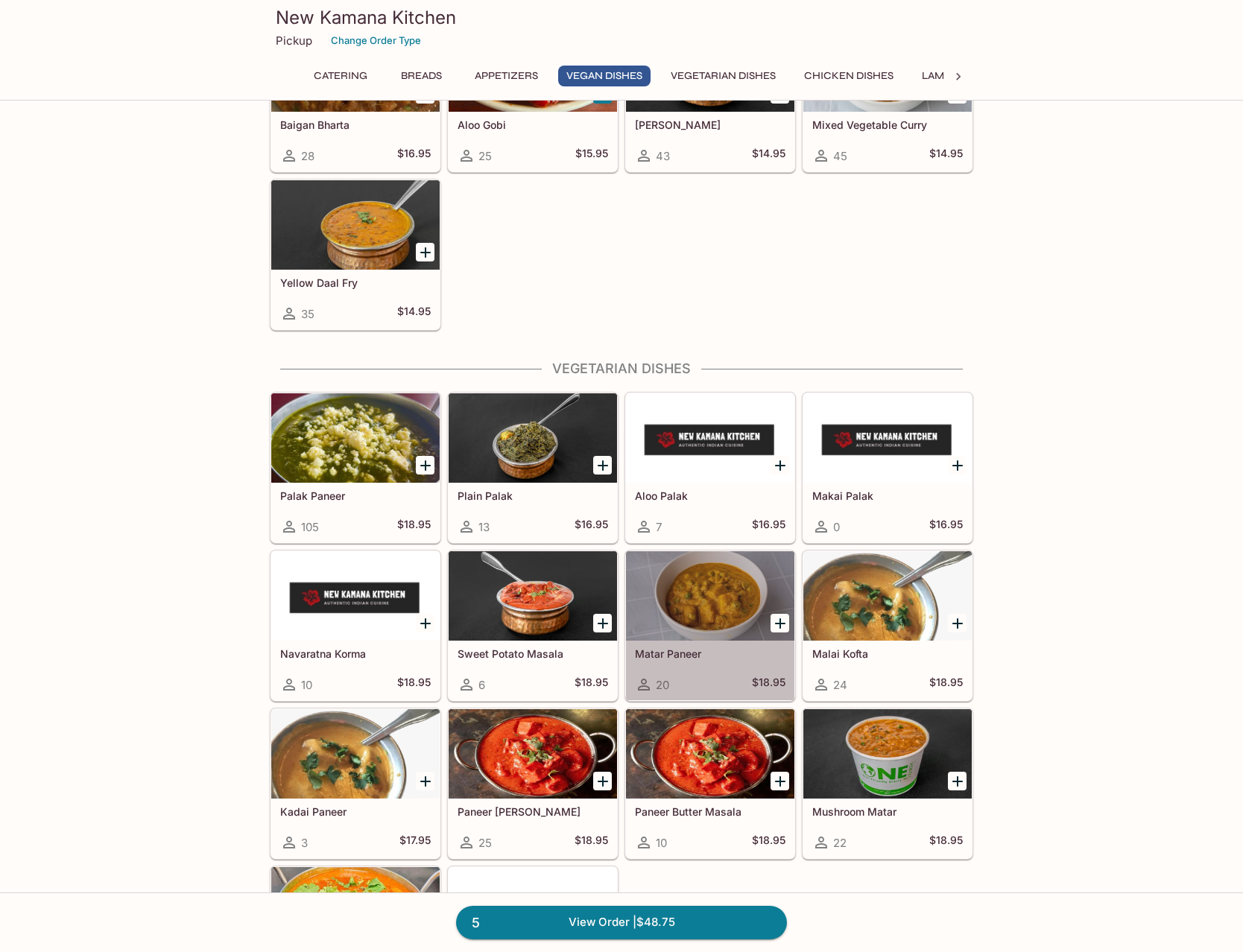
click at [720, 617] on div at bounding box center [709, 596] width 168 height 89
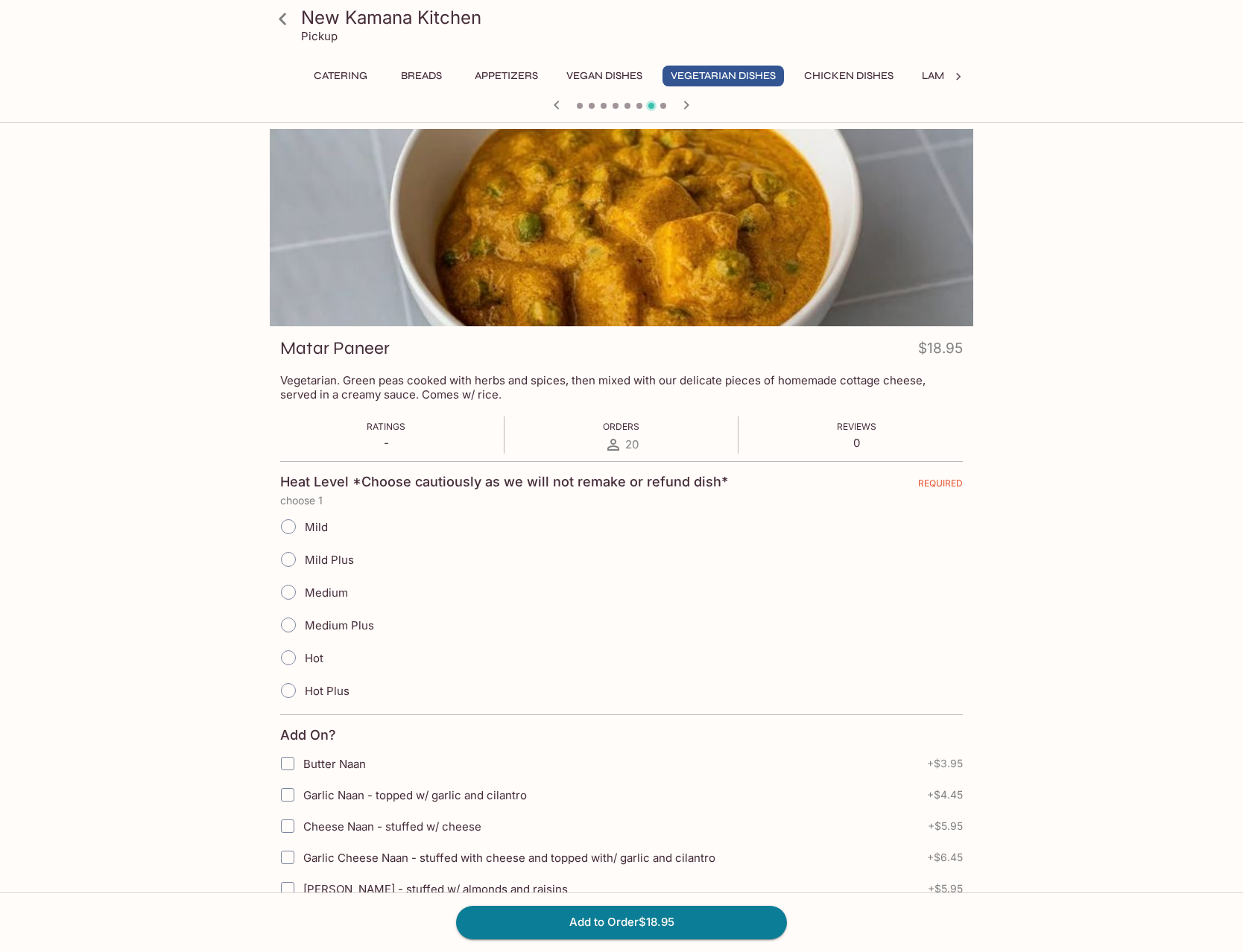
click at [281, 13] on icon at bounding box center [282, 18] width 26 height 26
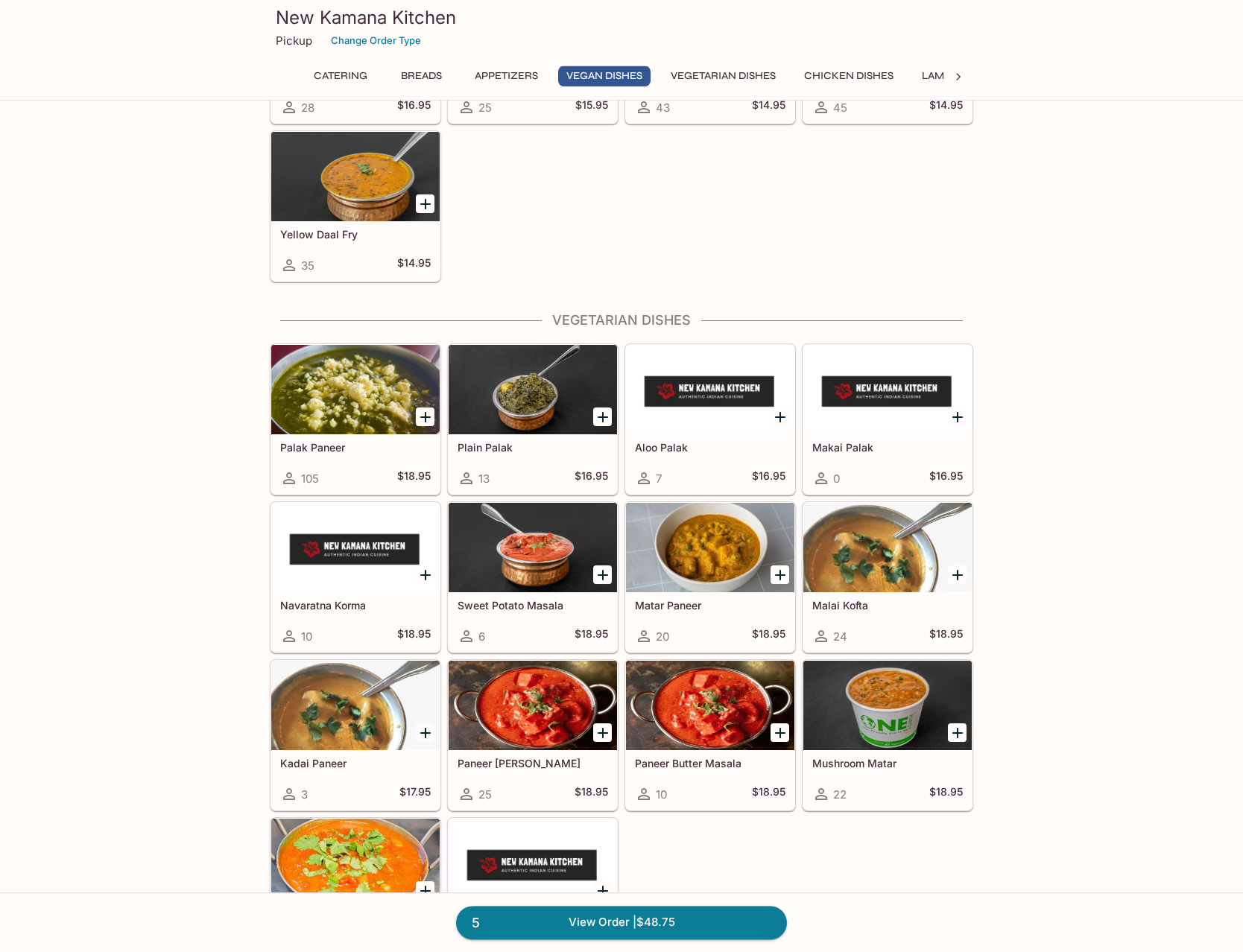
scroll to position [1900, 0]
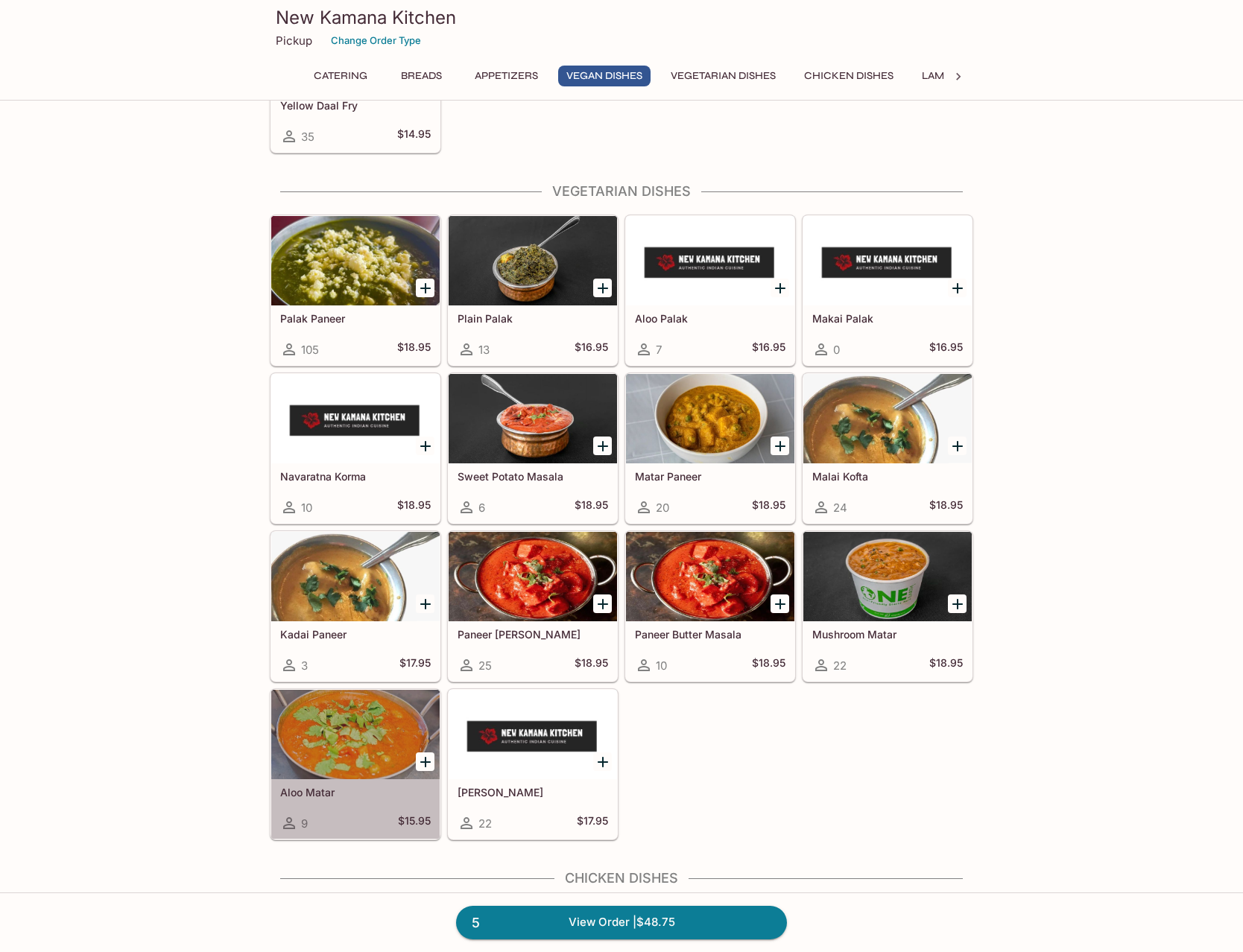
click at [341, 740] on div at bounding box center [355, 735] width 168 height 89
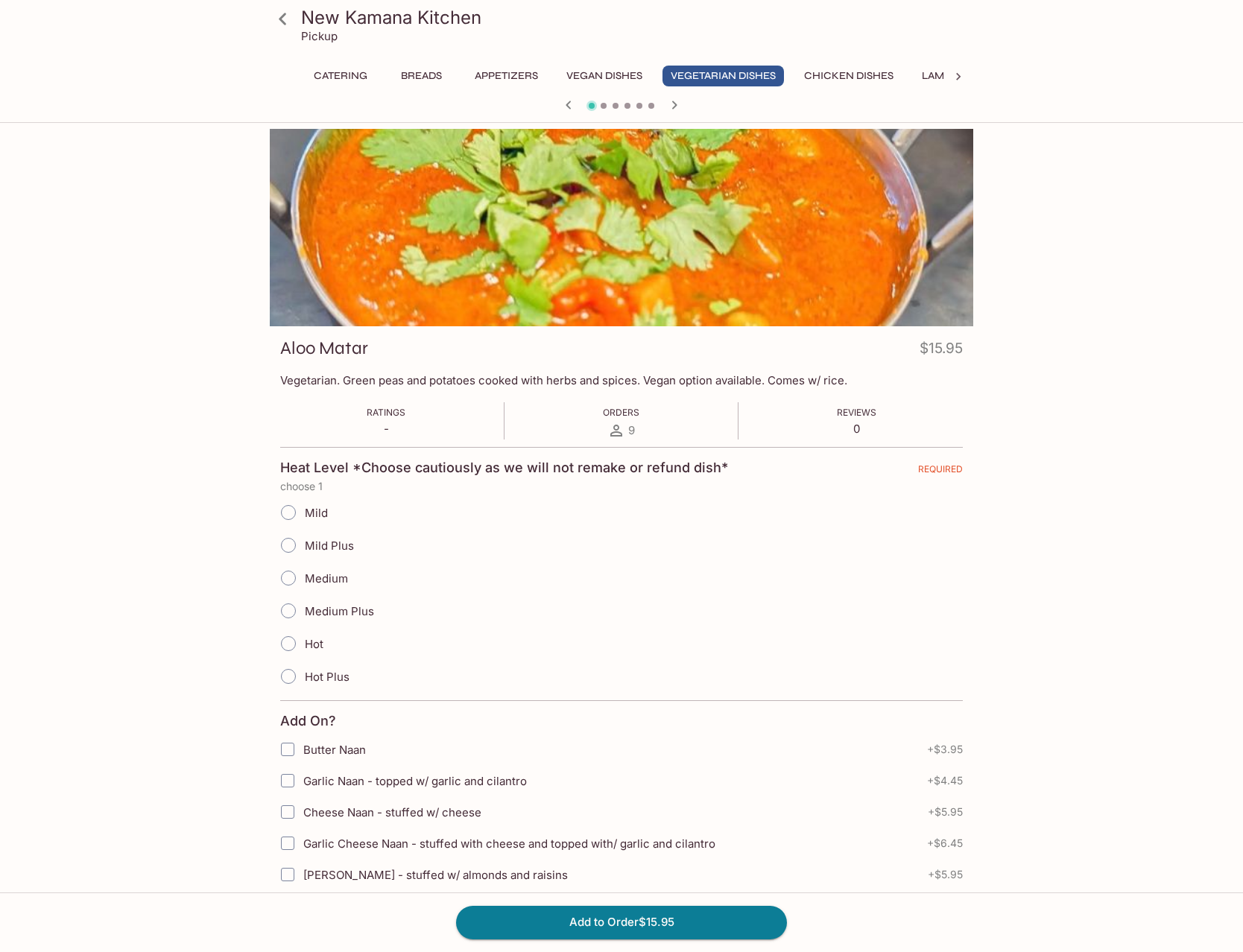
click at [284, 26] on icon at bounding box center [282, 18] width 26 height 26
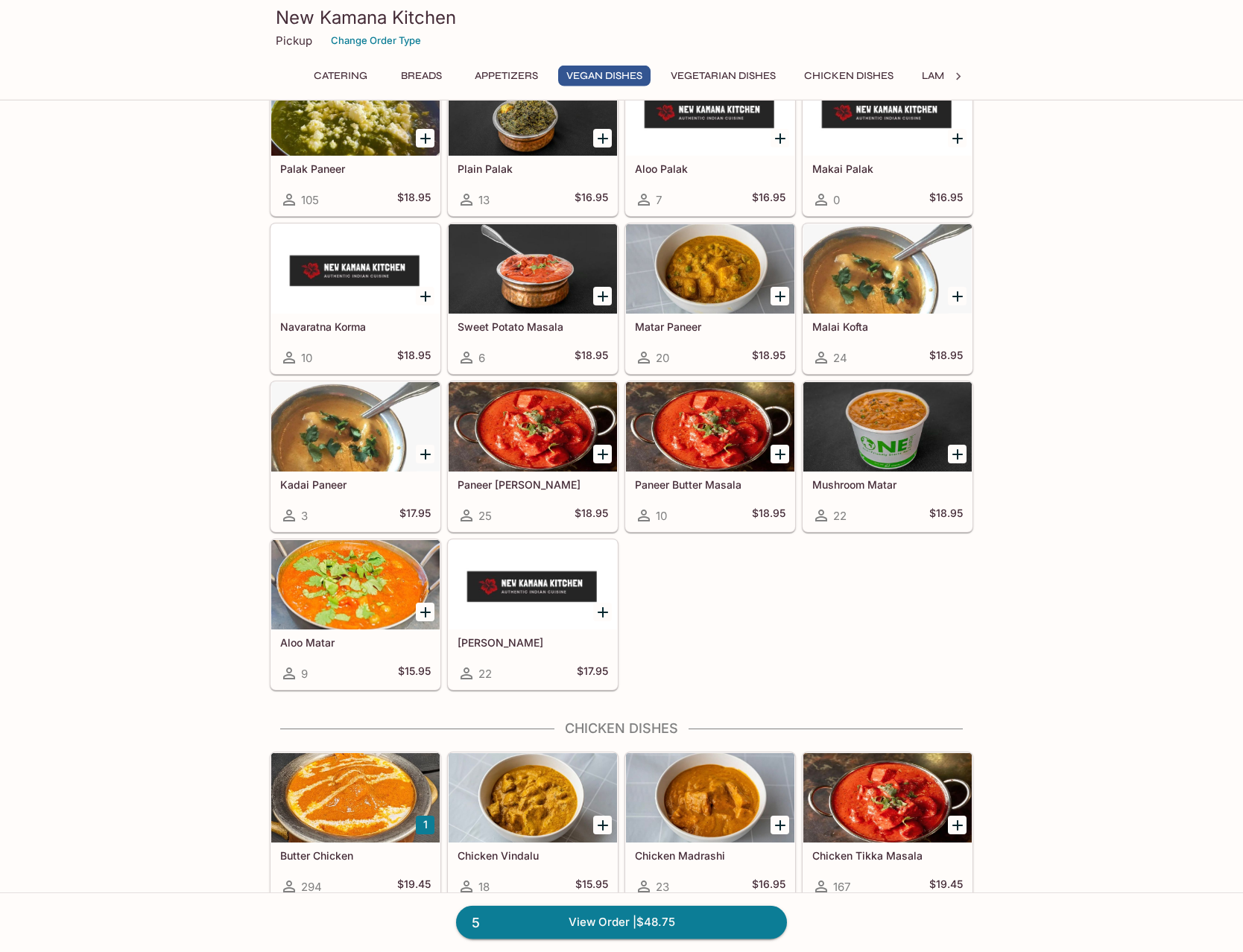
scroll to position [1900, 0]
